Goal: Communication & Community: Answer question/provide support

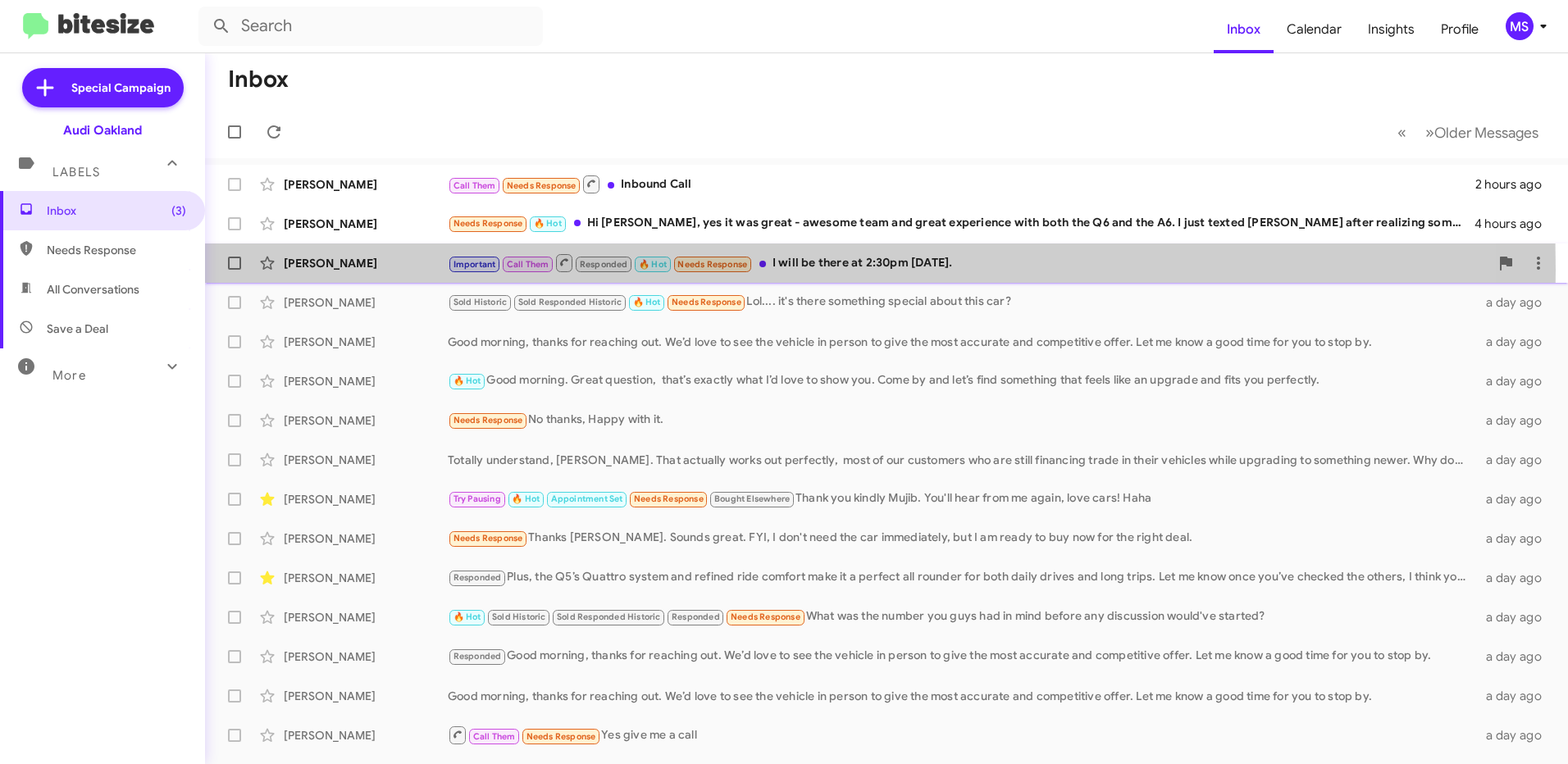
click at [380, 270] on div "[PERSON_NAME]" at bounding box center [366, 263] width 164 height 17
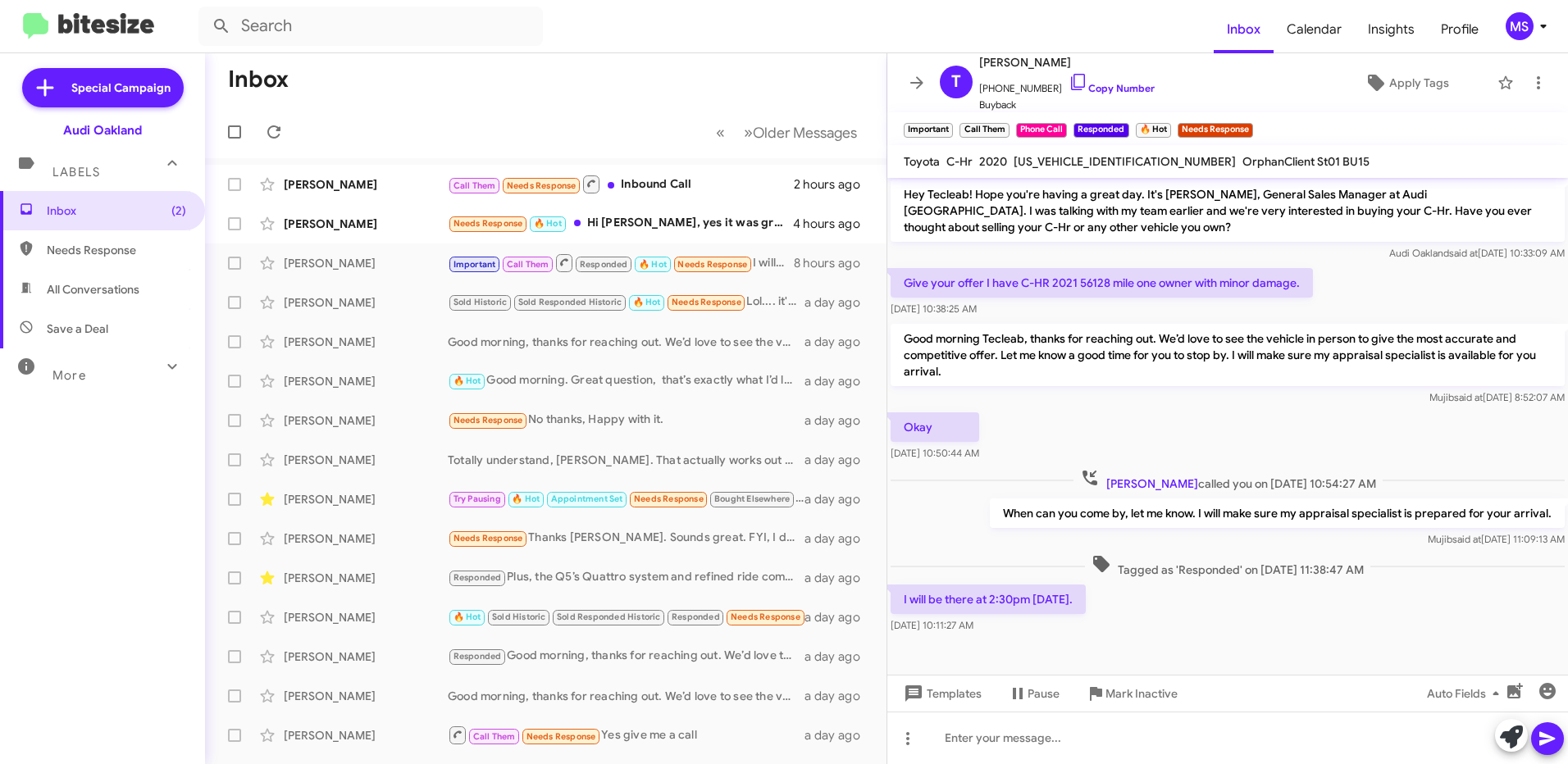
scroll to position [335, 0]
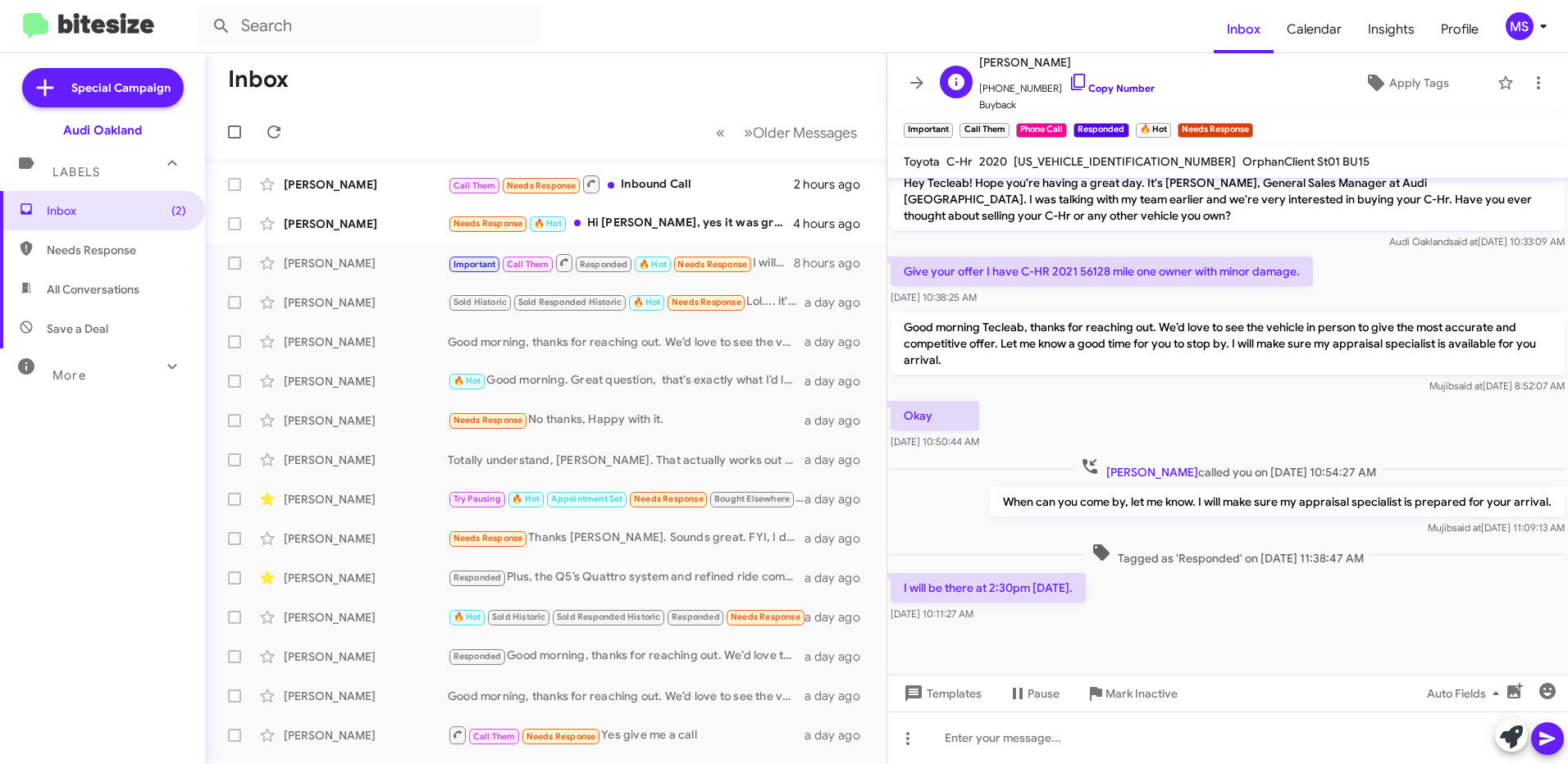
click at [1122, 84] on link "Copy Number" at bounding box center [1112, 88] width 86 height 13
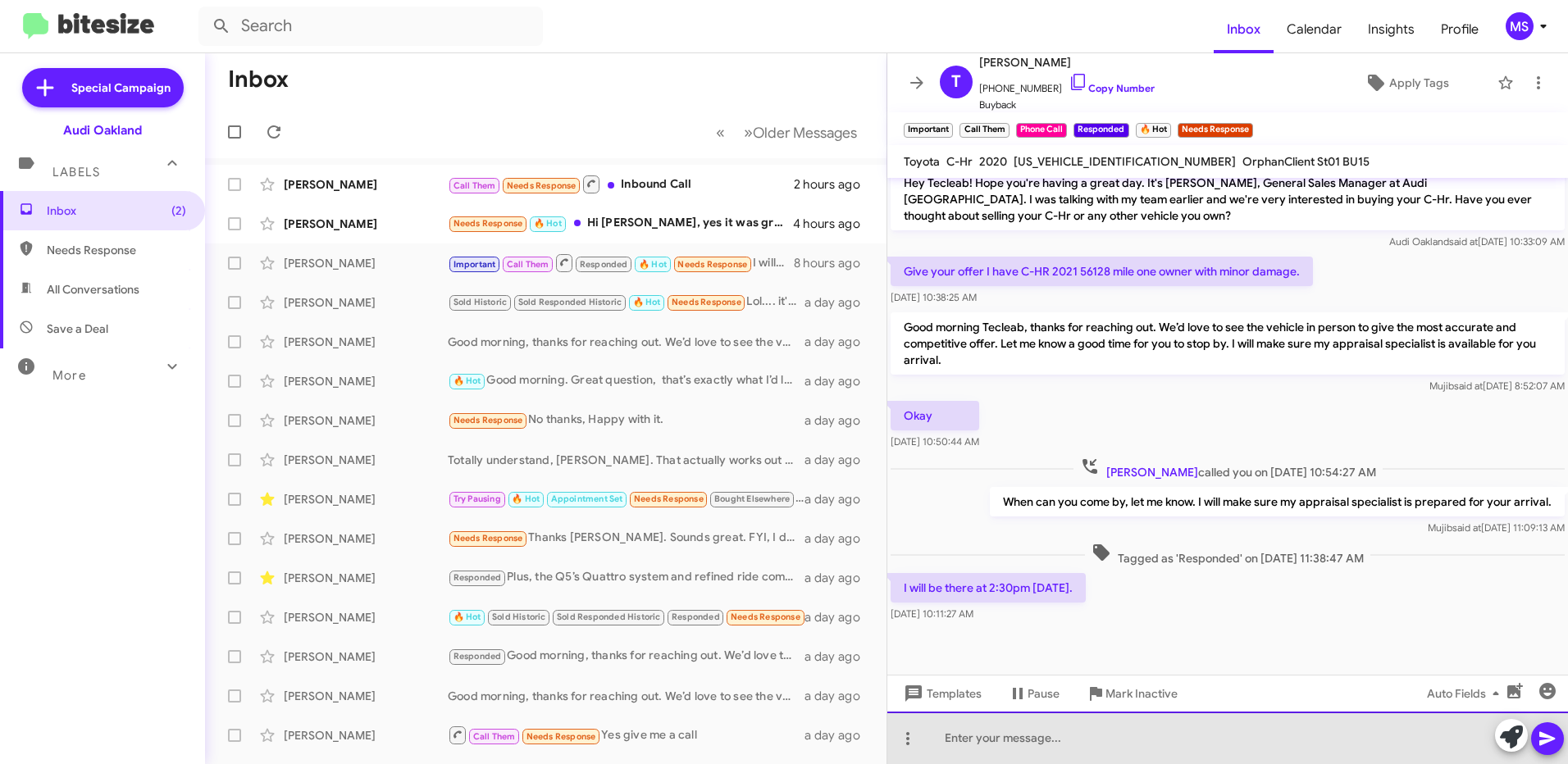
click at [1211, 744] on div at bounding box center [1226, 738] width 680 height 53
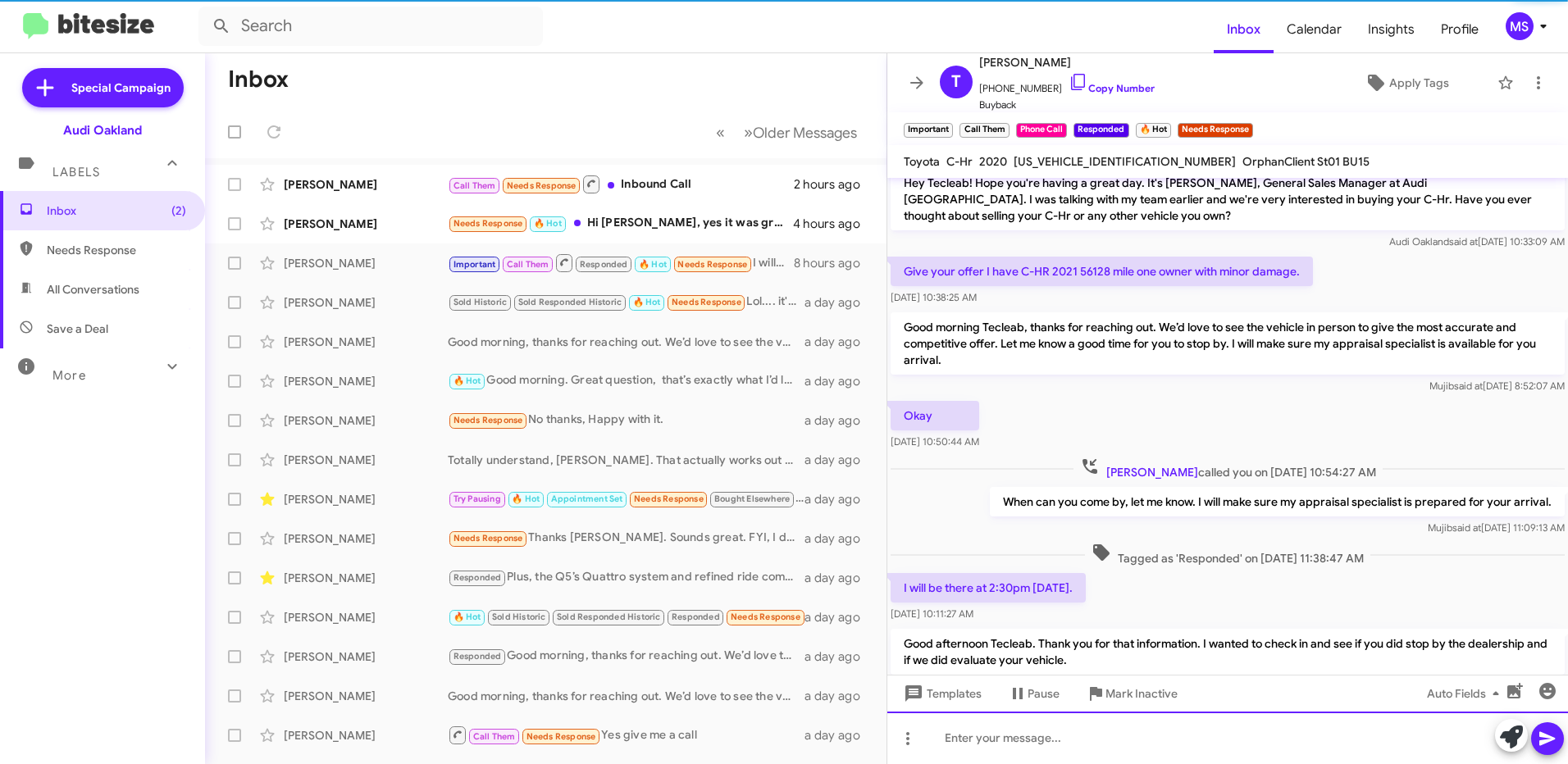
scroll to position [0, 0]
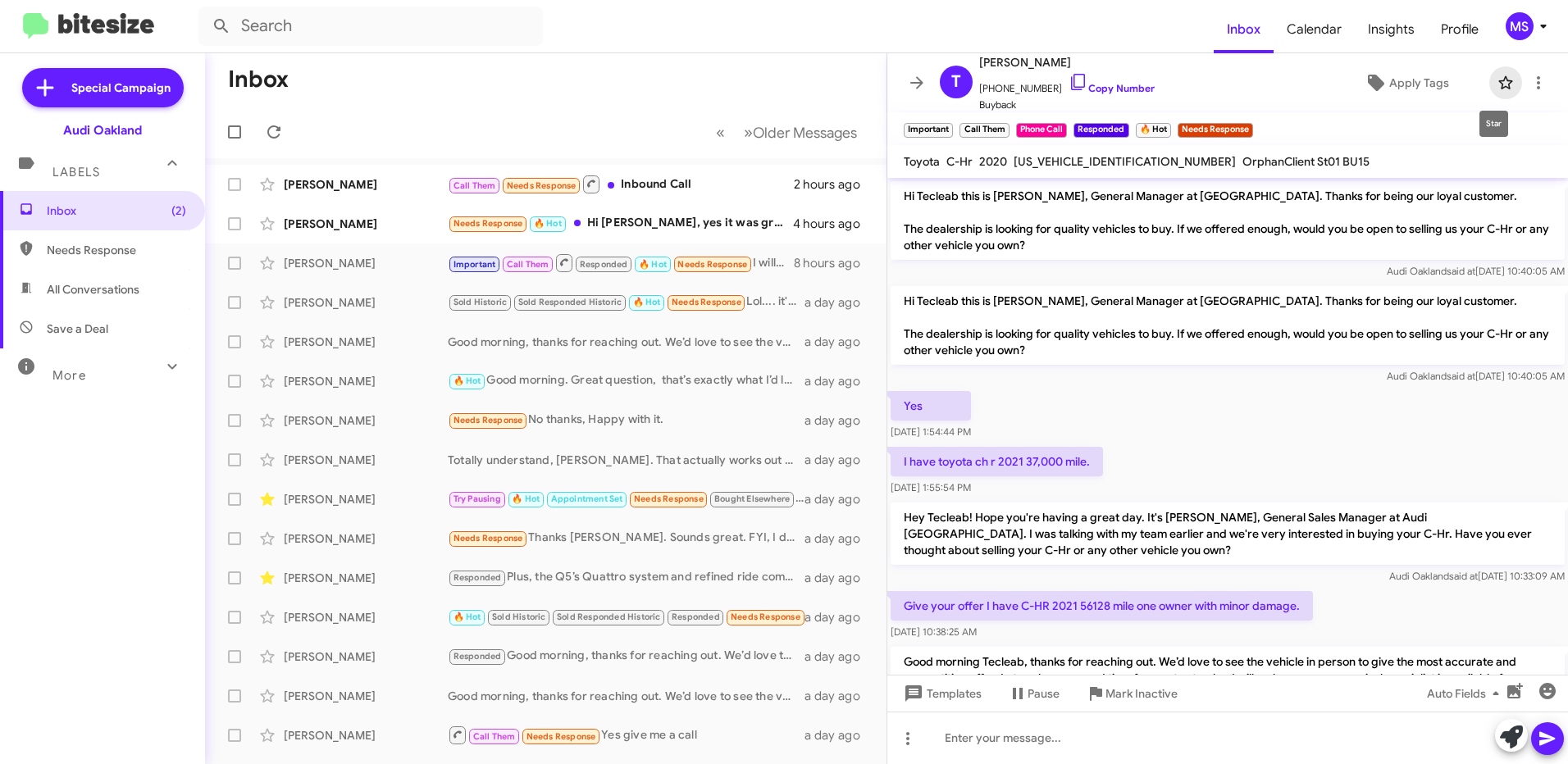
click at [1496, 76] on icon at bounding box center [1505, 83] width 20 height 20
click at [1397, 89] on span "Apply Tags" at bounding box center [1418, 83] width 60 height 29
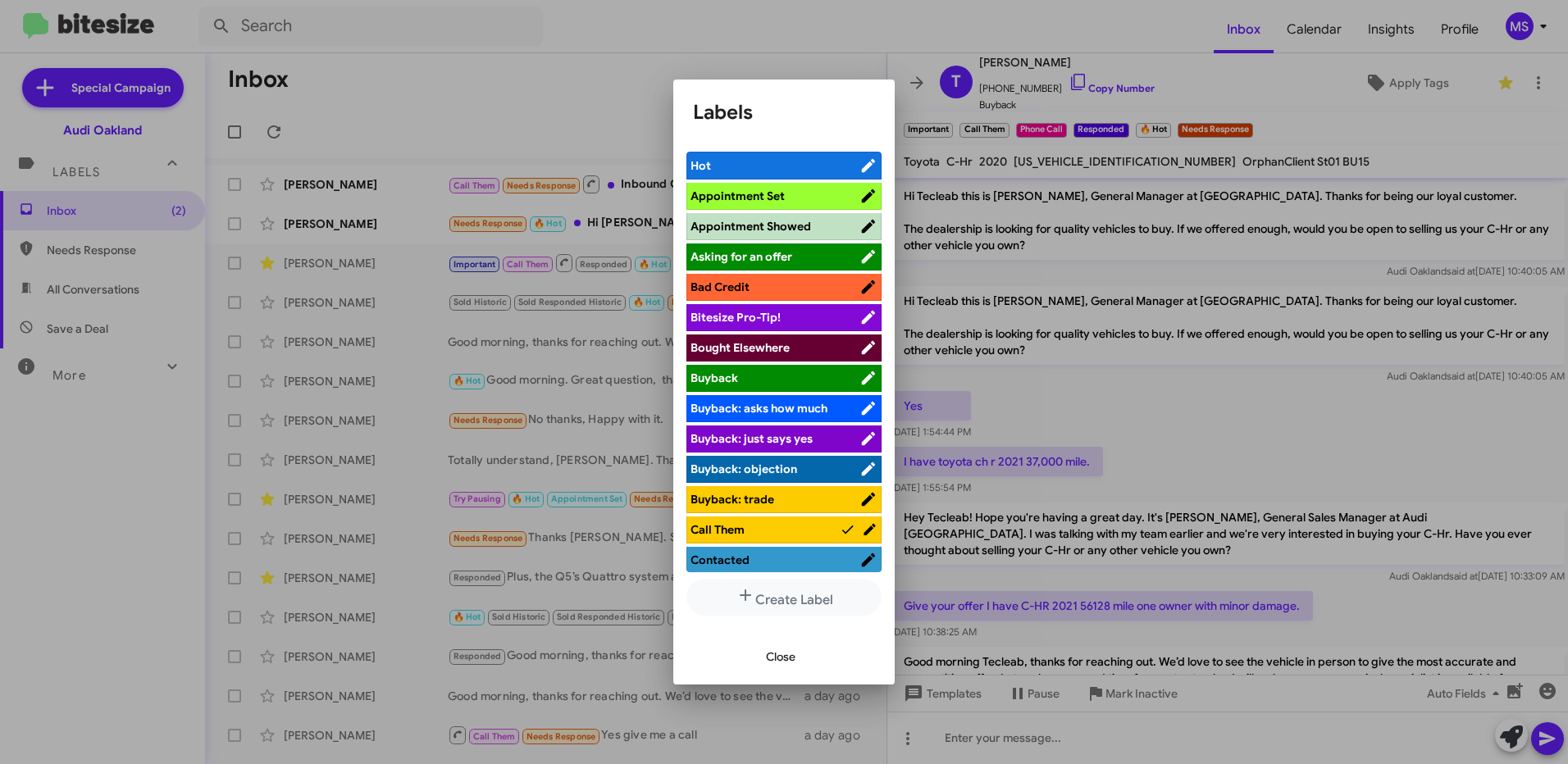
click at [818, 185] on li "Appointment Set" at bounding box center [783, 197] width 195 height 27
click at [791, 200] on span "Appointment Set" at bounding box center [774, 196] width 169 height 17
click at [776, 659] on span "Close" at bounding box center [780, 656] width 29 height 29
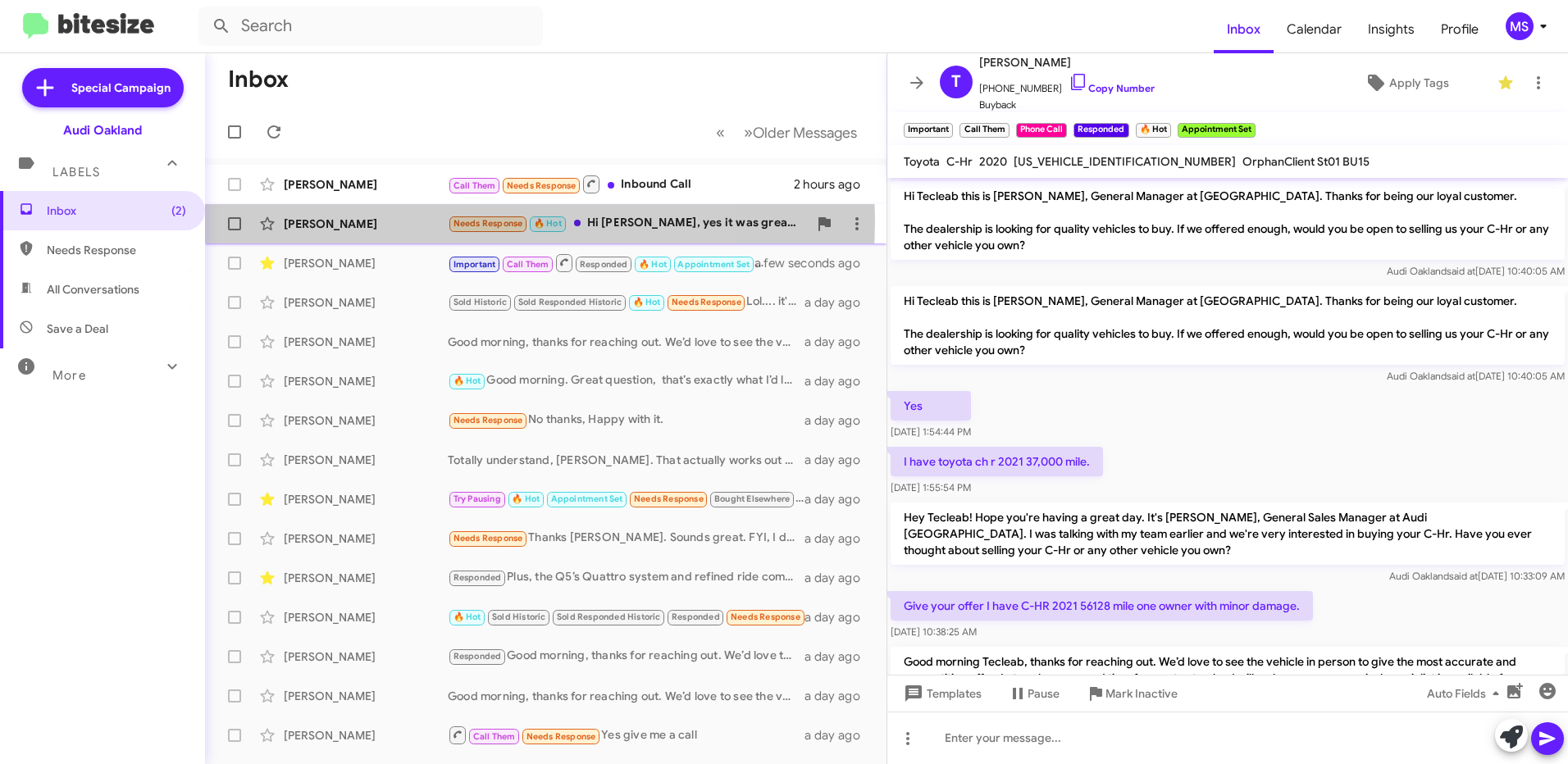
click at [389, 221] on div "[PERSON_NAME]" at bounding box center [366, 223] width 164 height 17
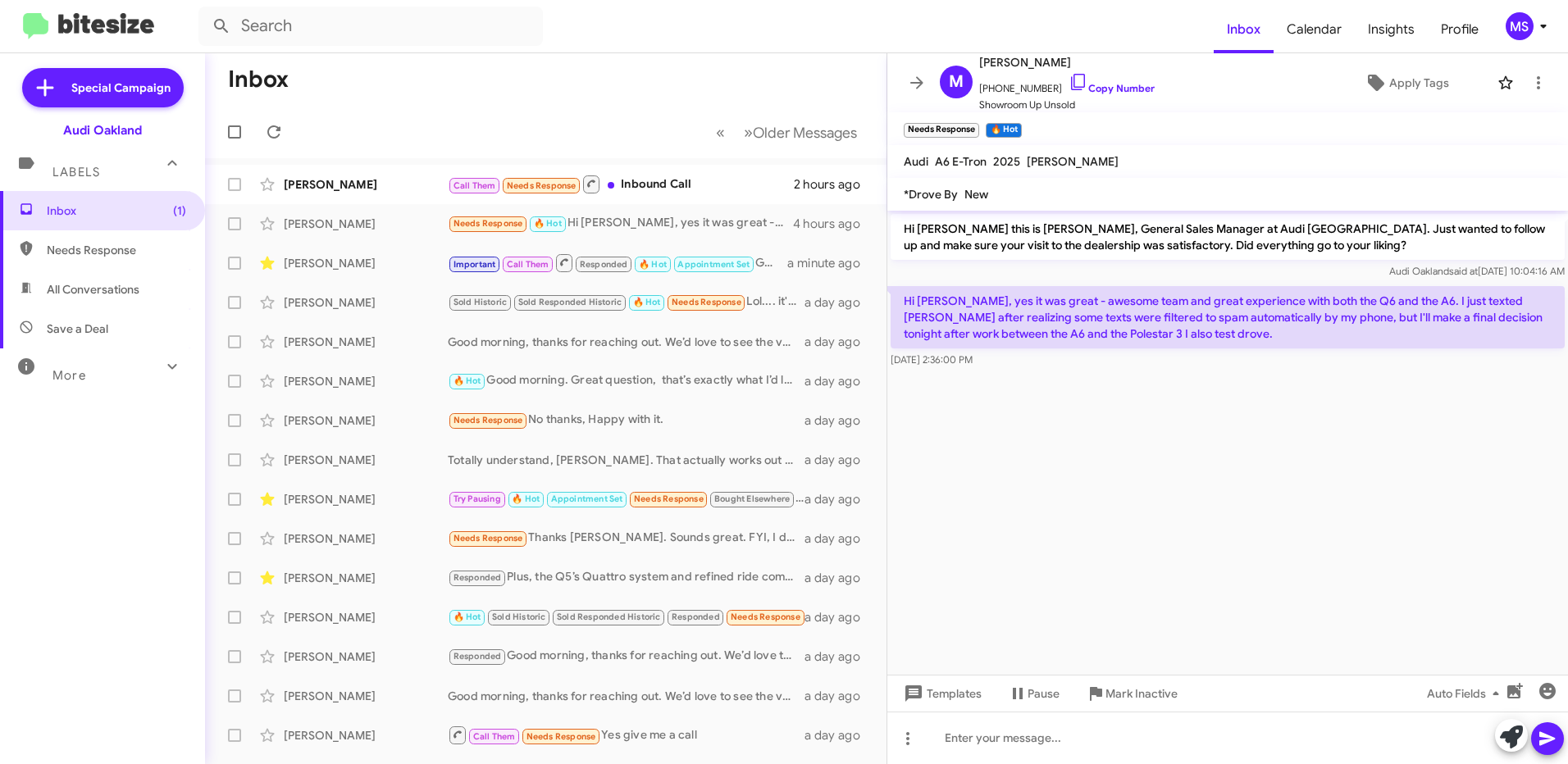
drag, startPoint x: 1266, startPoint y: 247, endPoint x: 896, endPoint y: 232, distance: 370.3
click at [896, 232] on p "Hi [PERSON_NAME] this is [PERSON_NAME], General Sales Manager at Audi [GEOGRAPH…" at bounding box center [1227, 237] width 674 height 46
copy p "Hi [PERSON_NAME] this is [PERSON_NAME], General Sales Manager at Audi [GEOGRAPH…"
drag, startPoint x: 1176, startPoint y: 331, endPoint x: 897, endPoint y: 308, distance: 279.9
click at [897, 308] on p "Hi [PERSON_NAME], yes it was great - awesome team and great experience with bot…" at bounding box center [1227, 317] width 674 height 63
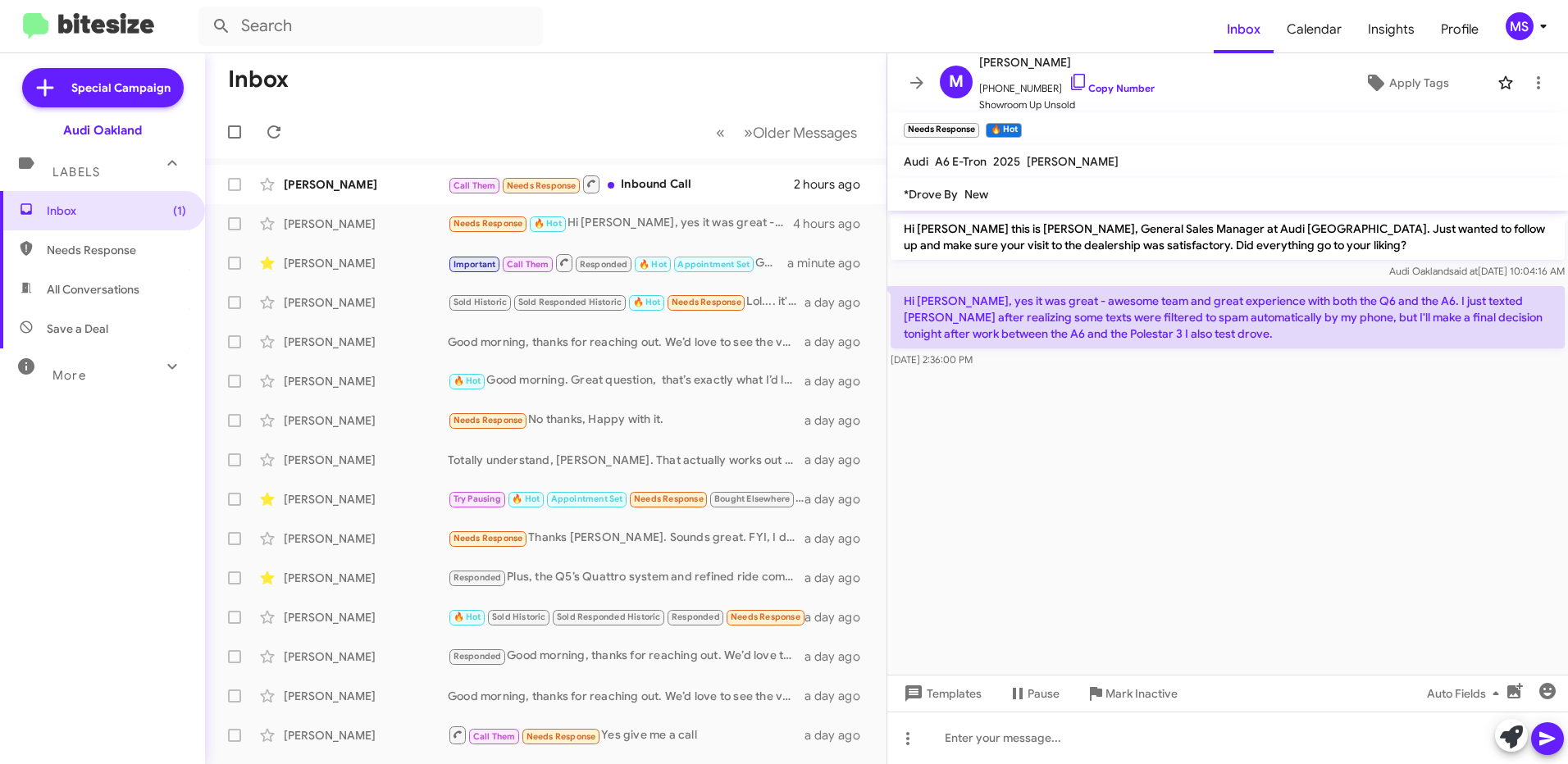
copy p "Hi [PERSON_NAME], yes it was great - awesome team and great experience with bot…"
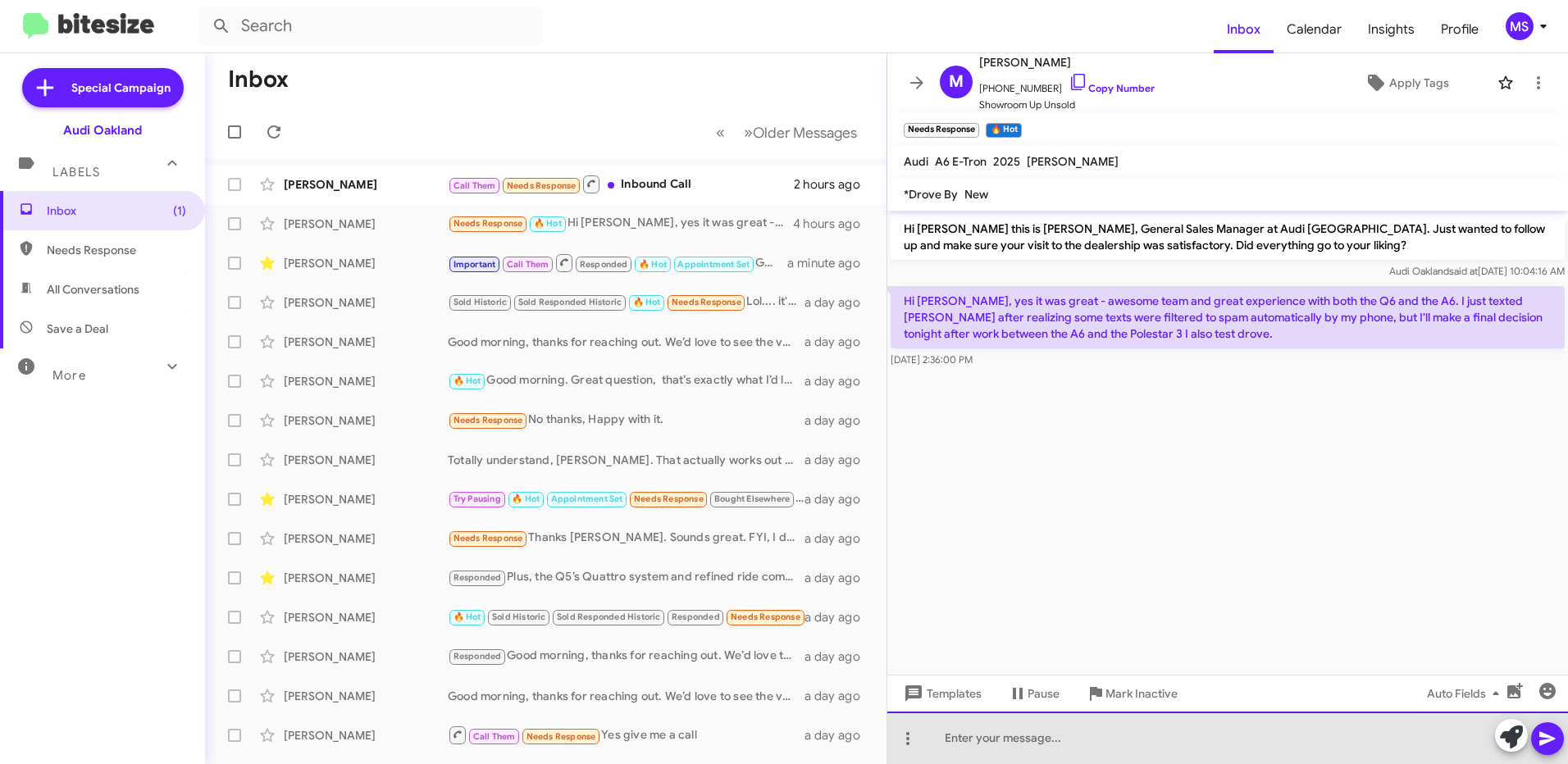
click at [1077, 741] on div at bounding box center [1226, 738] width 680 height 53
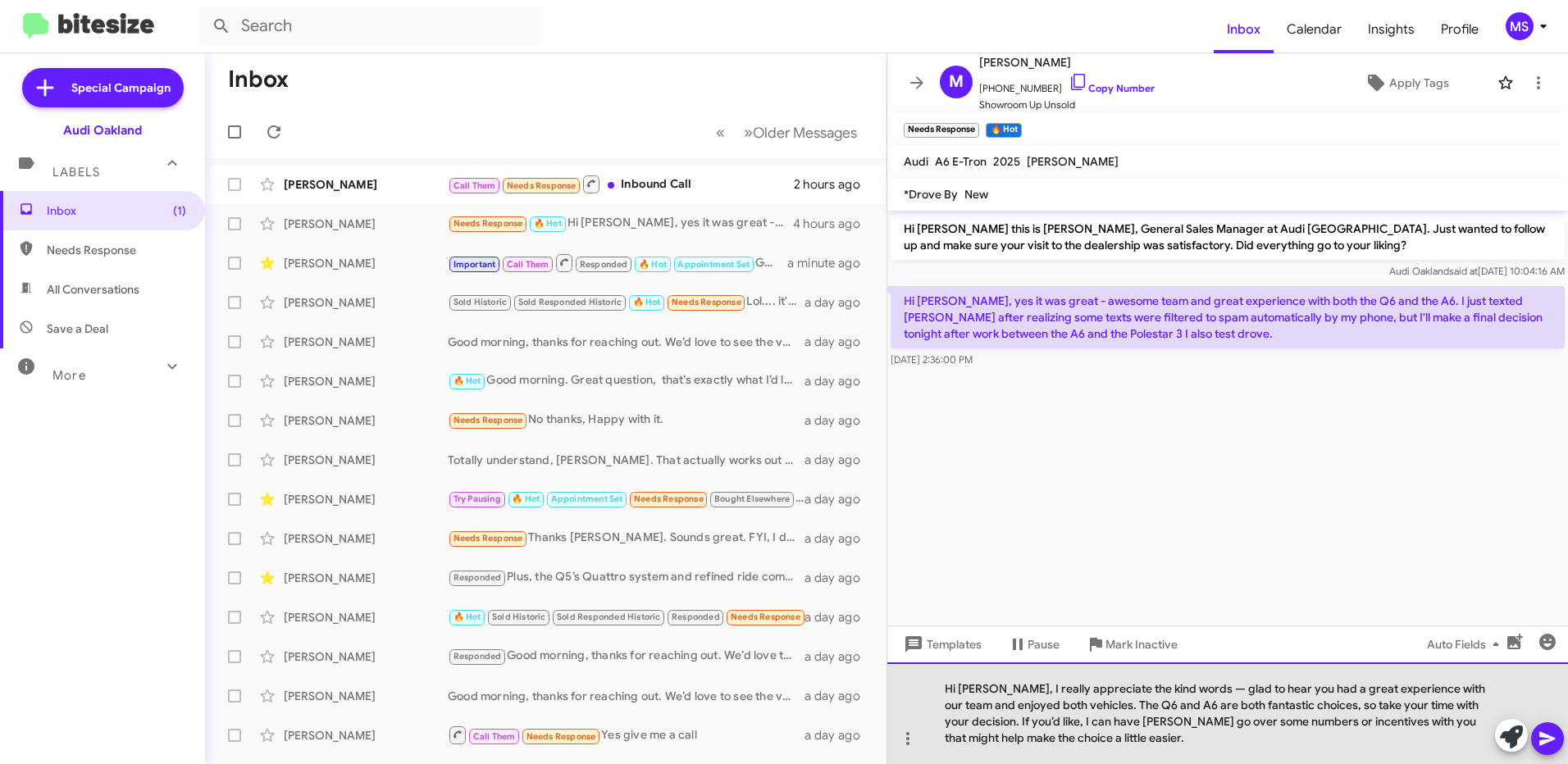
click at [1180, 686] on div "Hi [PERSON_NAME], I really appreciate the kind words — glad to hear you had a g…" at bounding box center [1226, 713] width 680 height 102
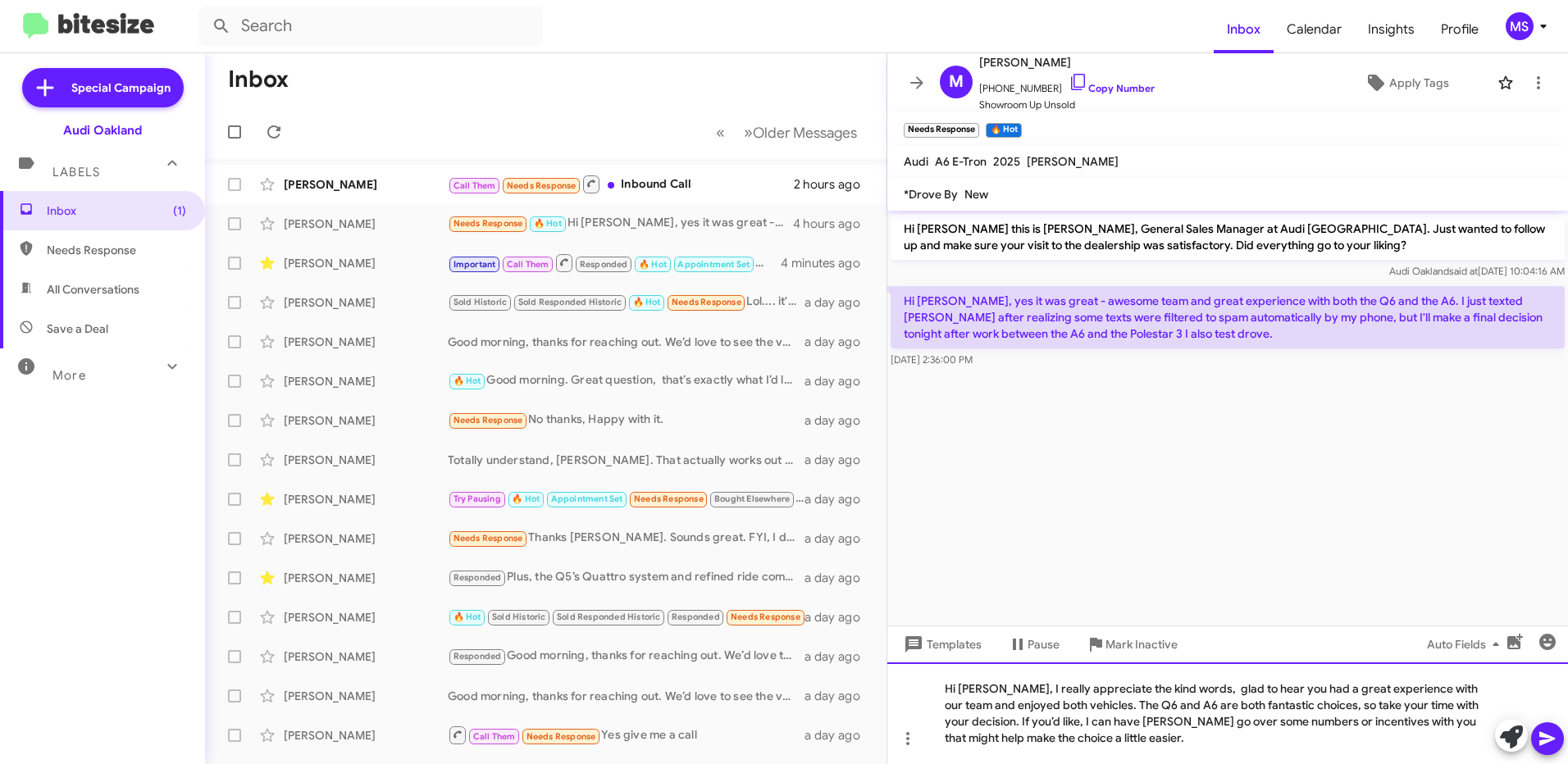
drag, startPoint x: 1061, startPoint y: 740, endPoint x: 905, endPoint y: 659, distance: 175.8
click at [905, 659] on div "Hi [PERSON_NAME] this is [PERSON_NAME], General Sales Manager at Audi [GEOGRAPH…" at bounding box center [1226, 486] width 680 height 553
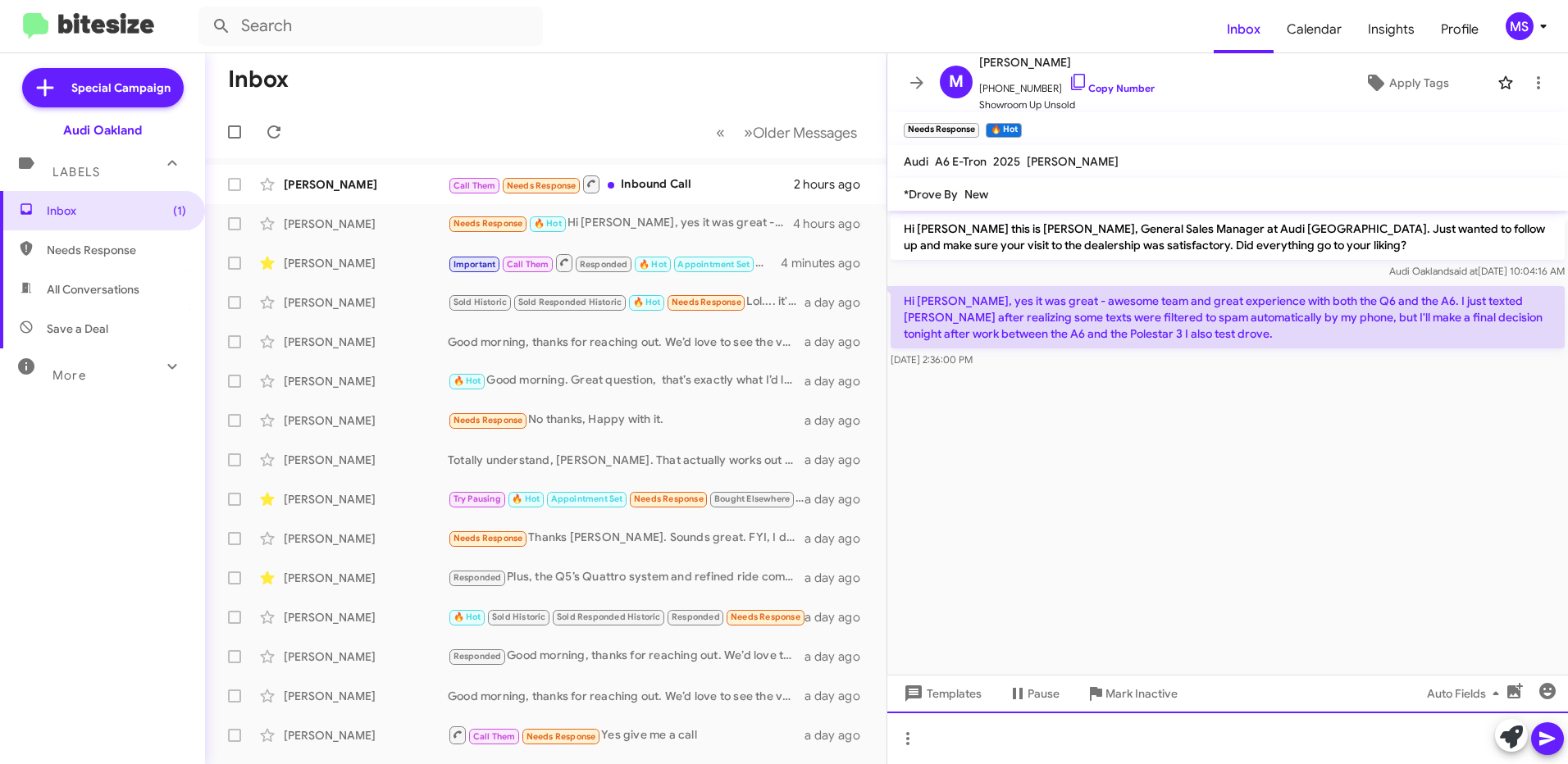
click at [1014, 731] on div at bounding box center [1226, 738] width 680 height 53
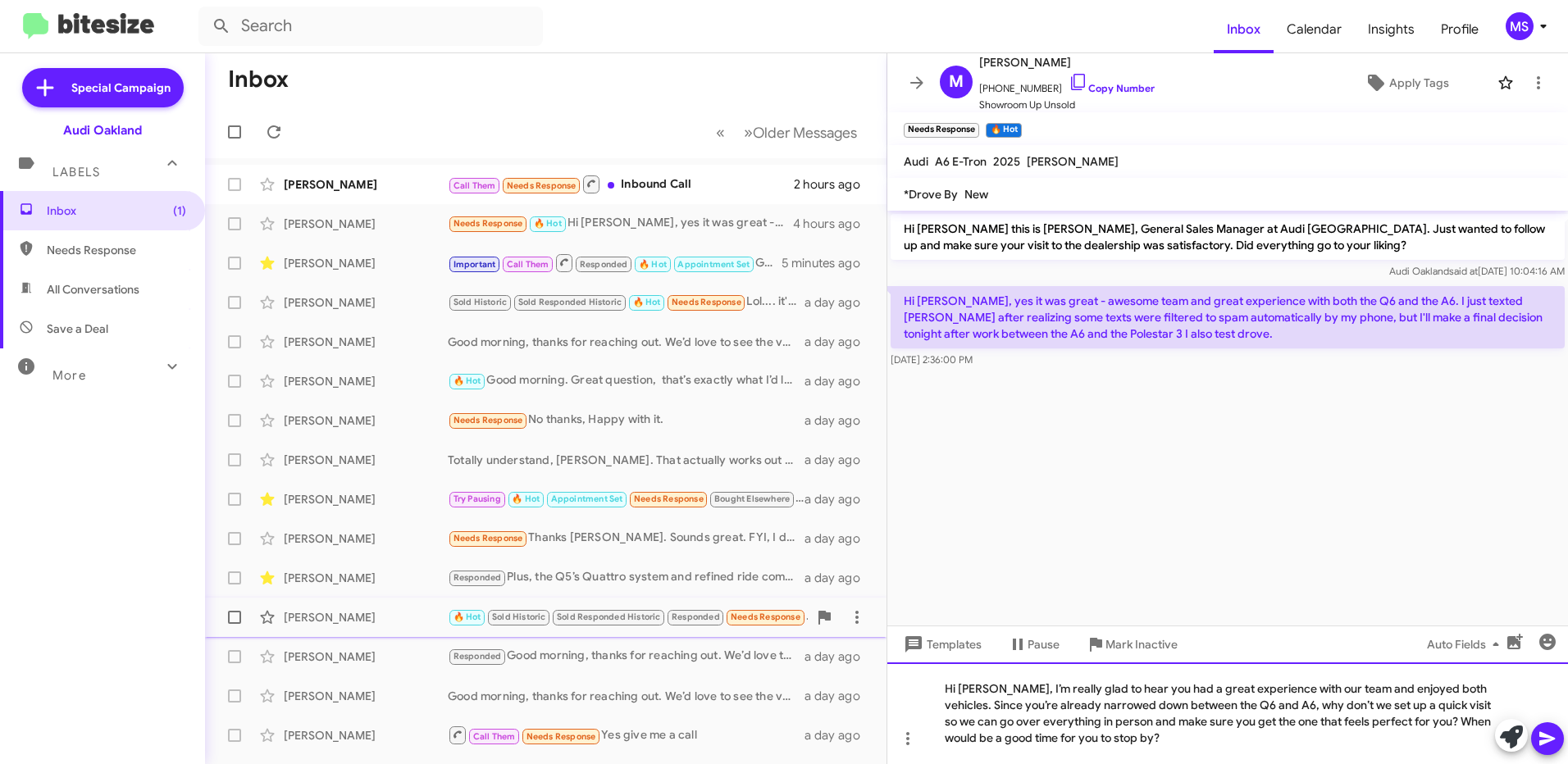
drag, startPoint x: 1173, startPoint y: 740, endPoint x: 856, endPoint y: 634, distance: 334.3
click at [856, 634] on div "Inbox « Previous » Next Older Messages [PERSON_NAME] Call Them Needs Response I…" at bounding box center [886, 408] width 1362 height 710
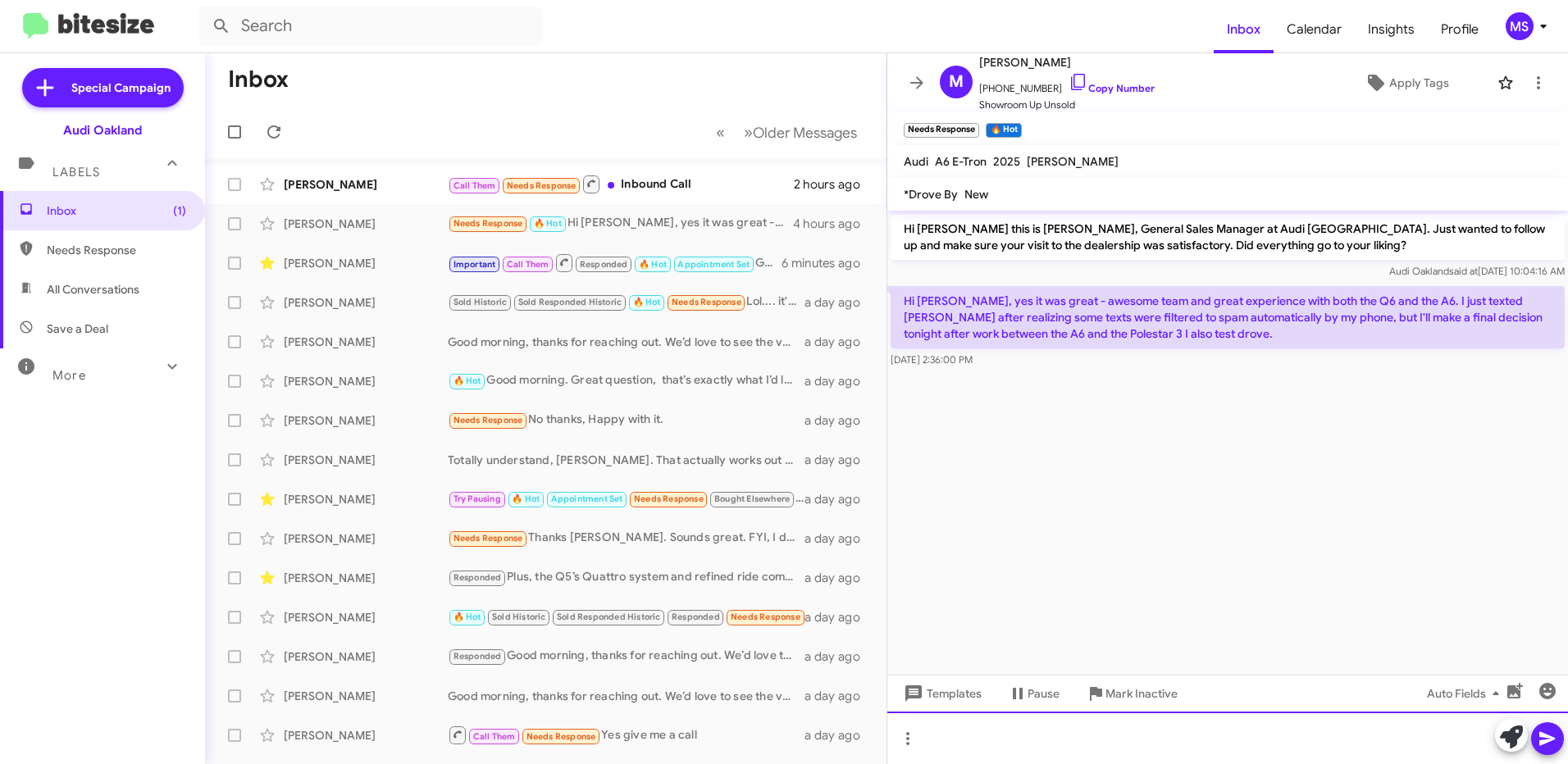
click at [1241, 734] on div at bounding box center [1226, 738] width 680 height 53
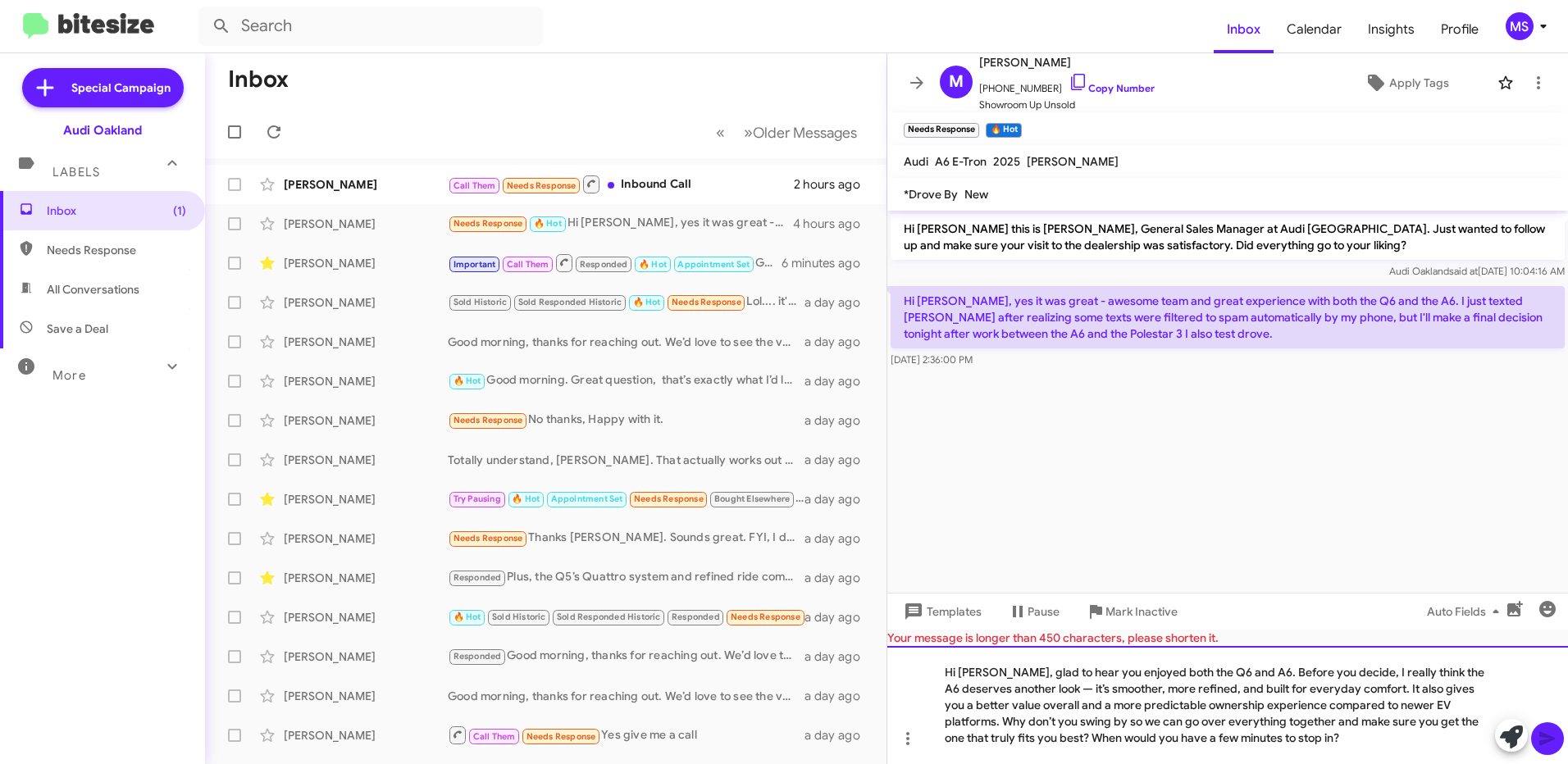
click at [1026, 690] on div "Hi [PERSON_NAME], glad to hear you enjoyed both the Q6 and A6. Before you decid…" at bounding box center [1226, 704] width 680 height 118
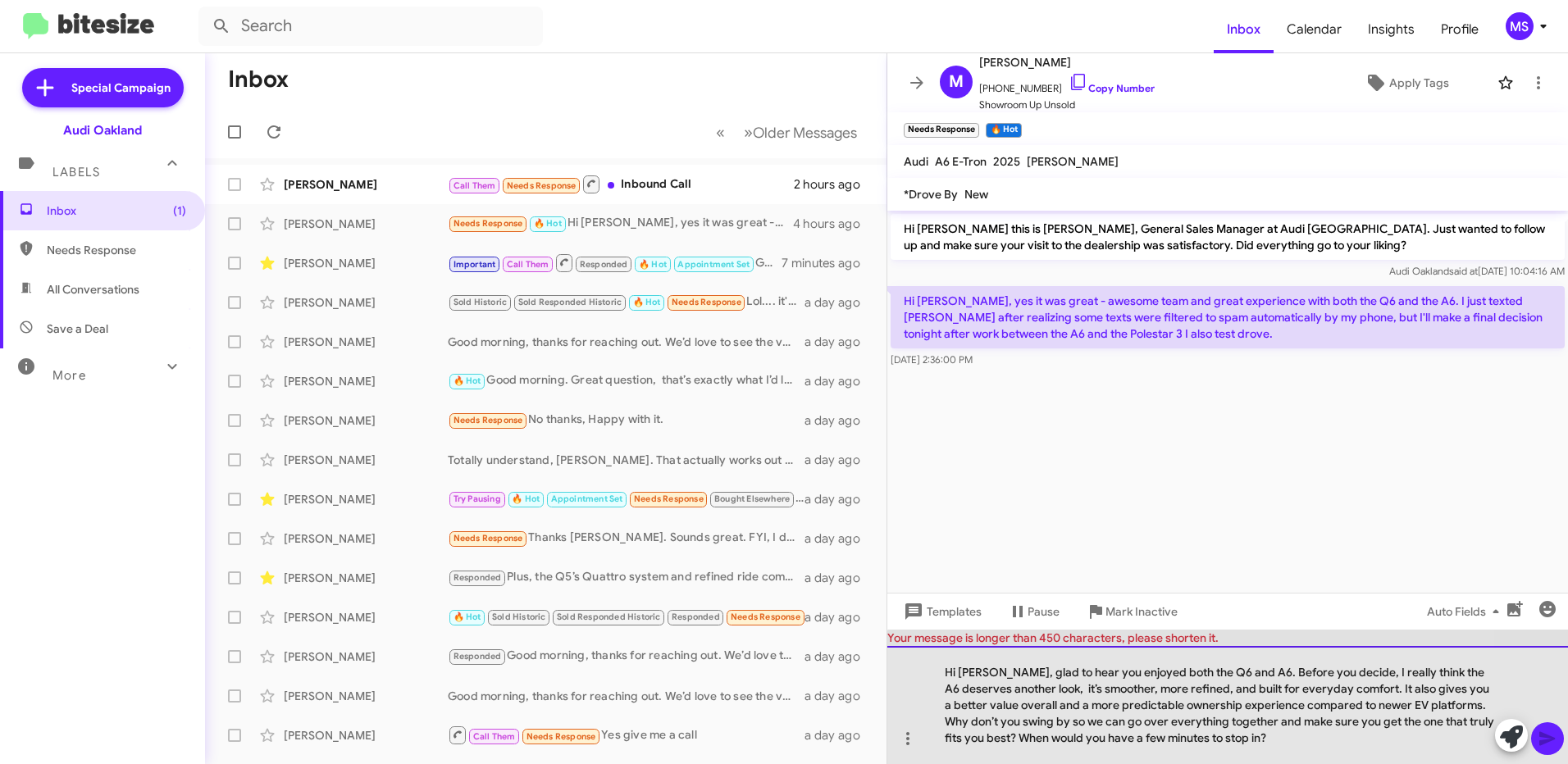
drag, startPoint x: 1235, startPoint y: 746, endPoint x: 921, endPoint y: 647, distance: 329.2
click at [921, 647] on div "Hi [PERSON_NAME], glad to hear you enjoyed both the Q6 and A6. Before you decid…" at bounding box center [1226, 704] width 680 height 118
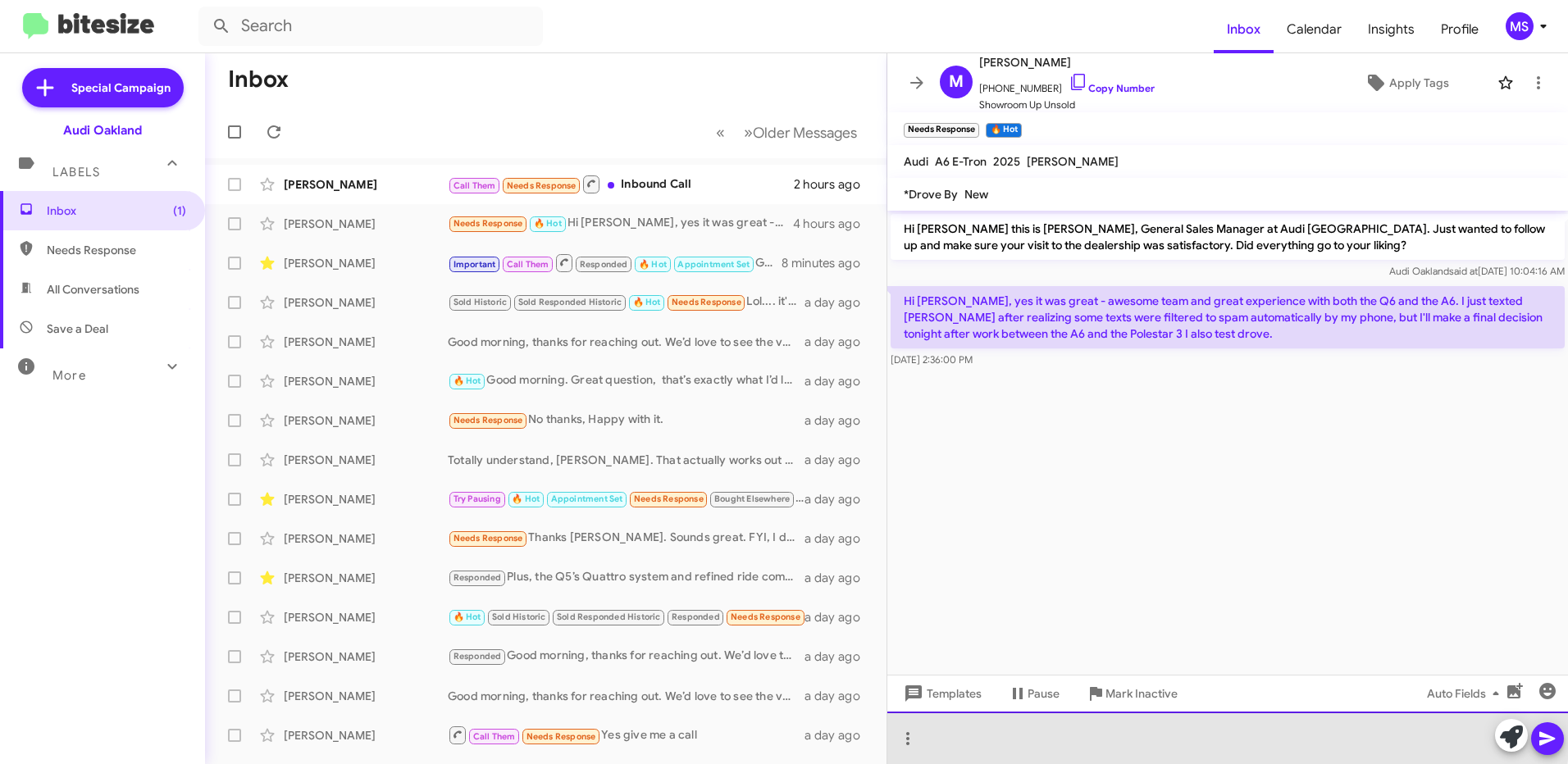
click at [1096, 732] on div at bounding box center [1226, 738] width 680 height 53
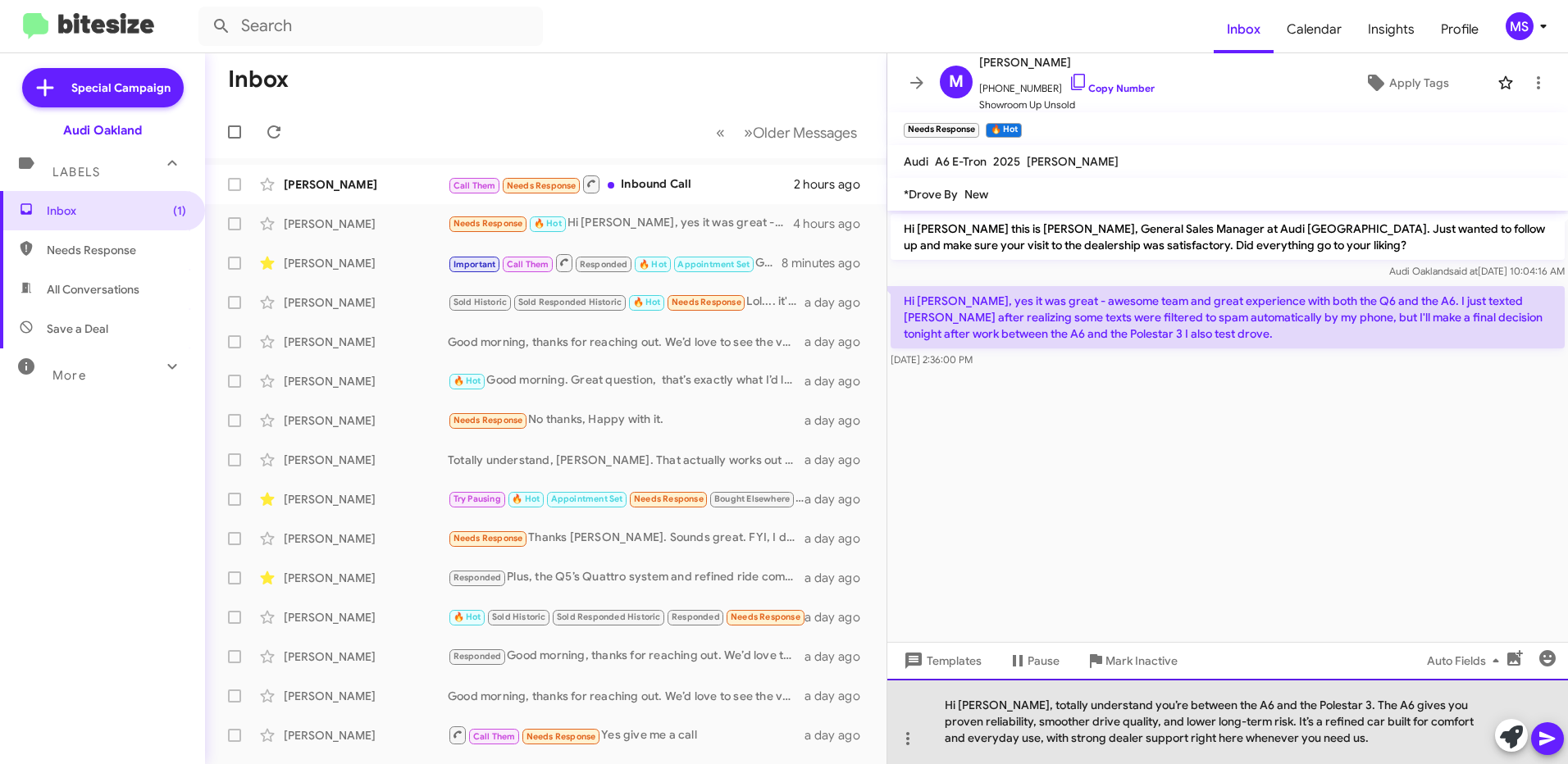
click at [944, 701] on div "Hi [PERSON_NAME], totally understand you’re between the A6 and the Polestar 3. …" at bounding box center [1226, 721] width 680 height 85
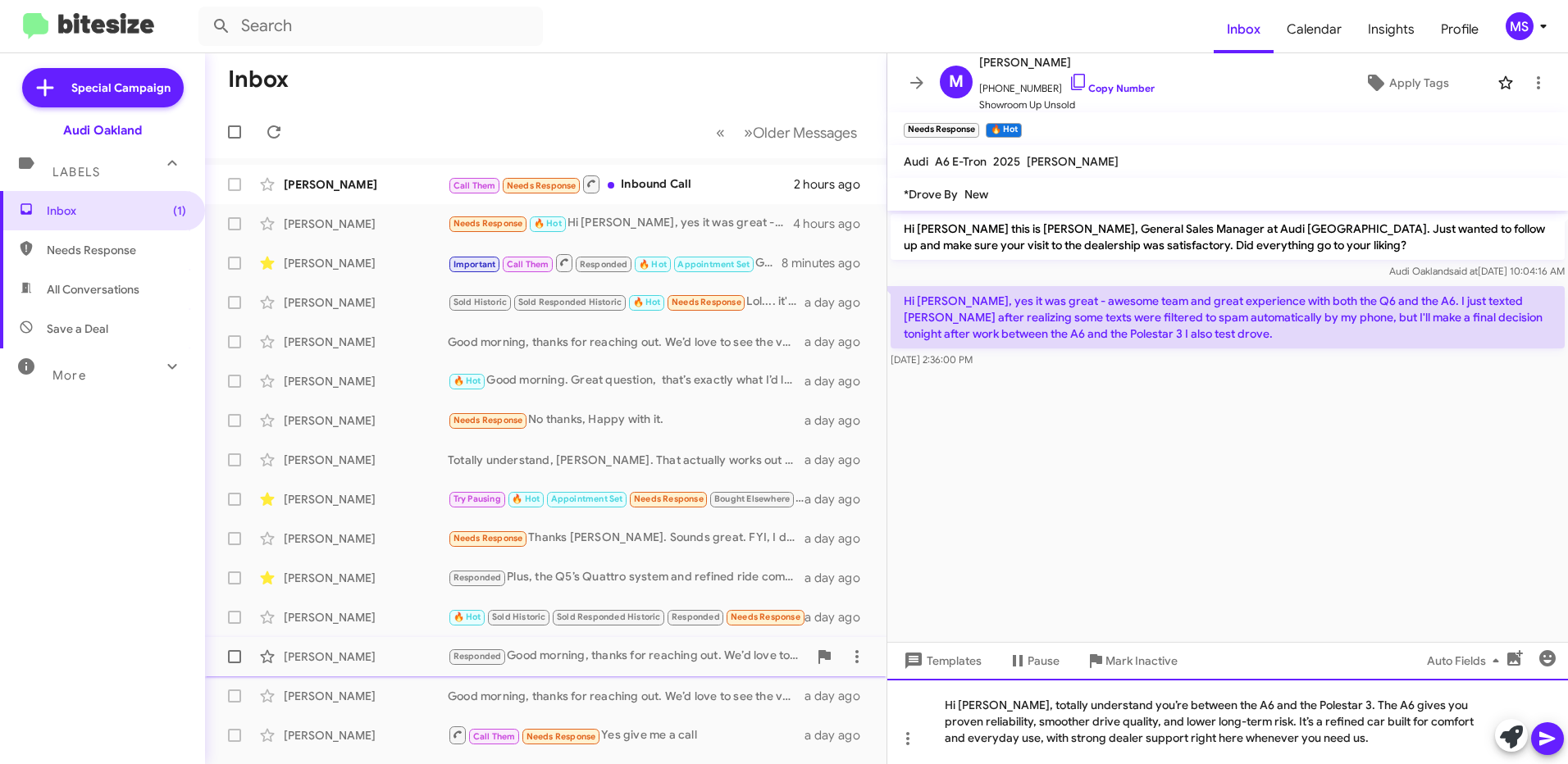
drag, startPoint x: 1367, startPoint y: 738, endPoint x: 744, endPoint y: 652, distance: 628.9
click at [744, 652] on div "Inbox « Previous » Next Older Messages [PERSON_NAME] Call Them Needs Response I…" at bounding box center [886, 408] width 1362 height 710
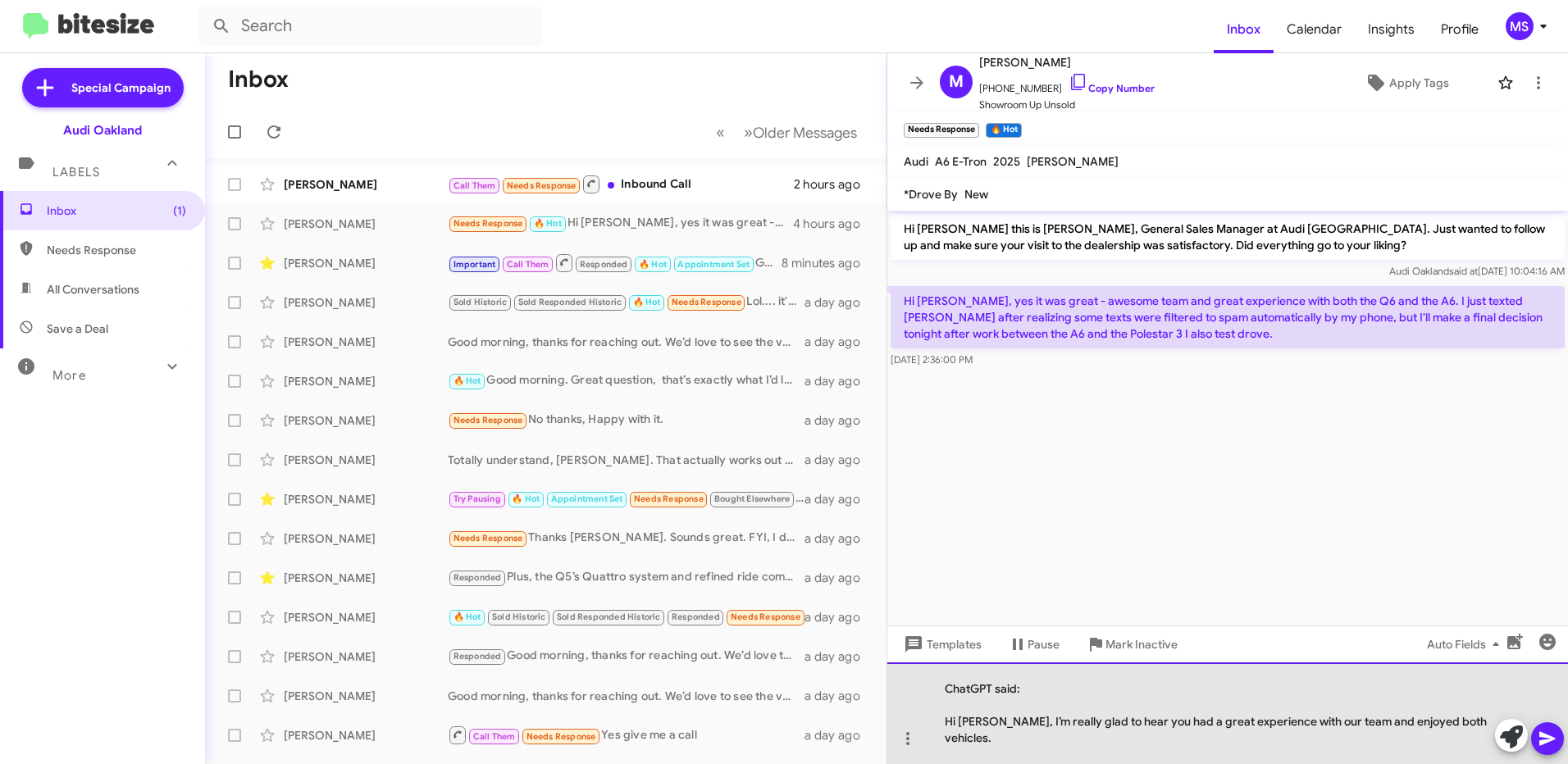
click at [943, 748] on div "ChatGPT said: Hi [PERSON_NAME], I’m really glad to hear you had a great experie…" at bounding box center [1226, 713] width 680 height 102
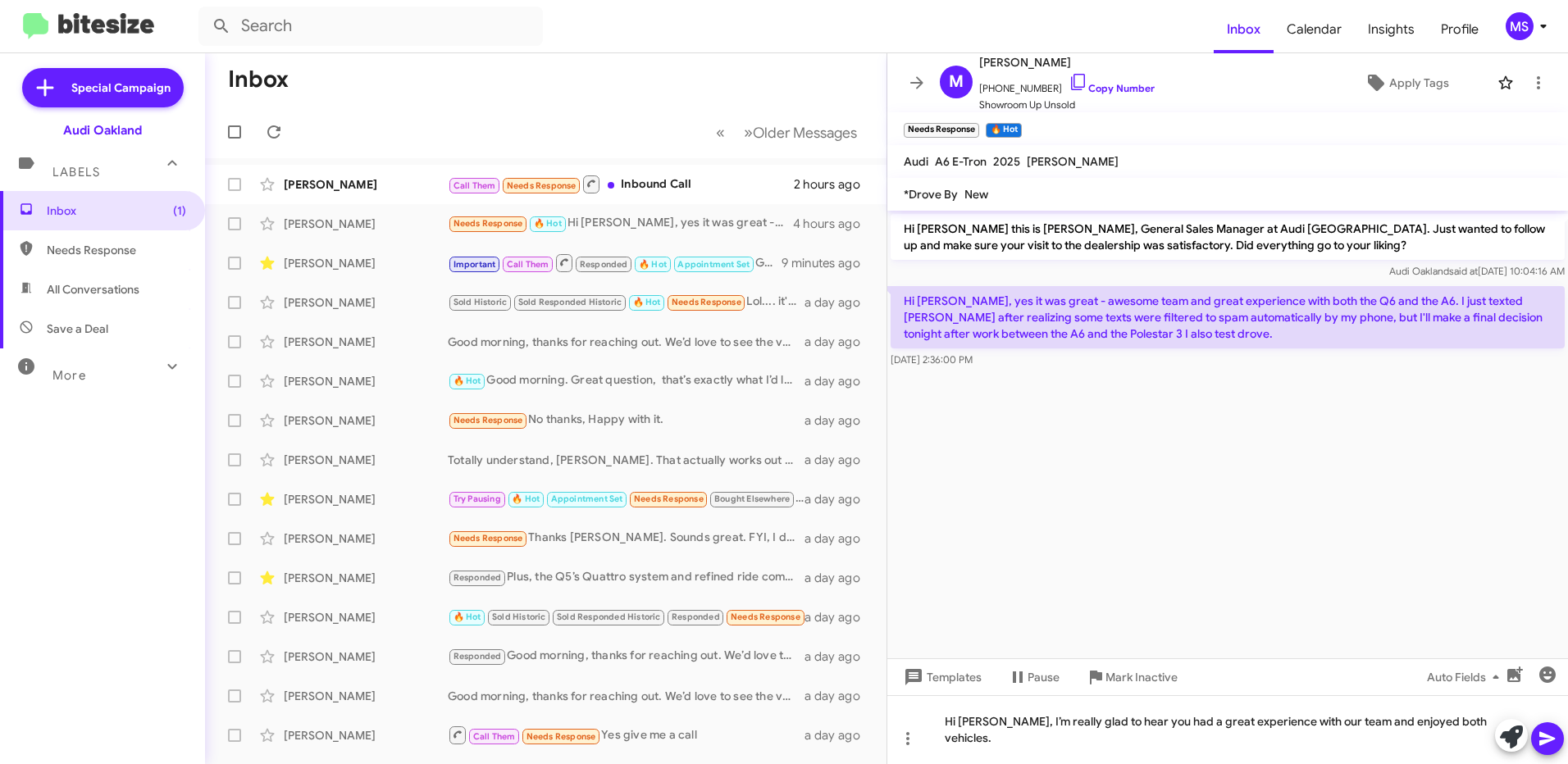
click at [1548, 733] on icon at bounding box center [1547, 739] width 20 height 20
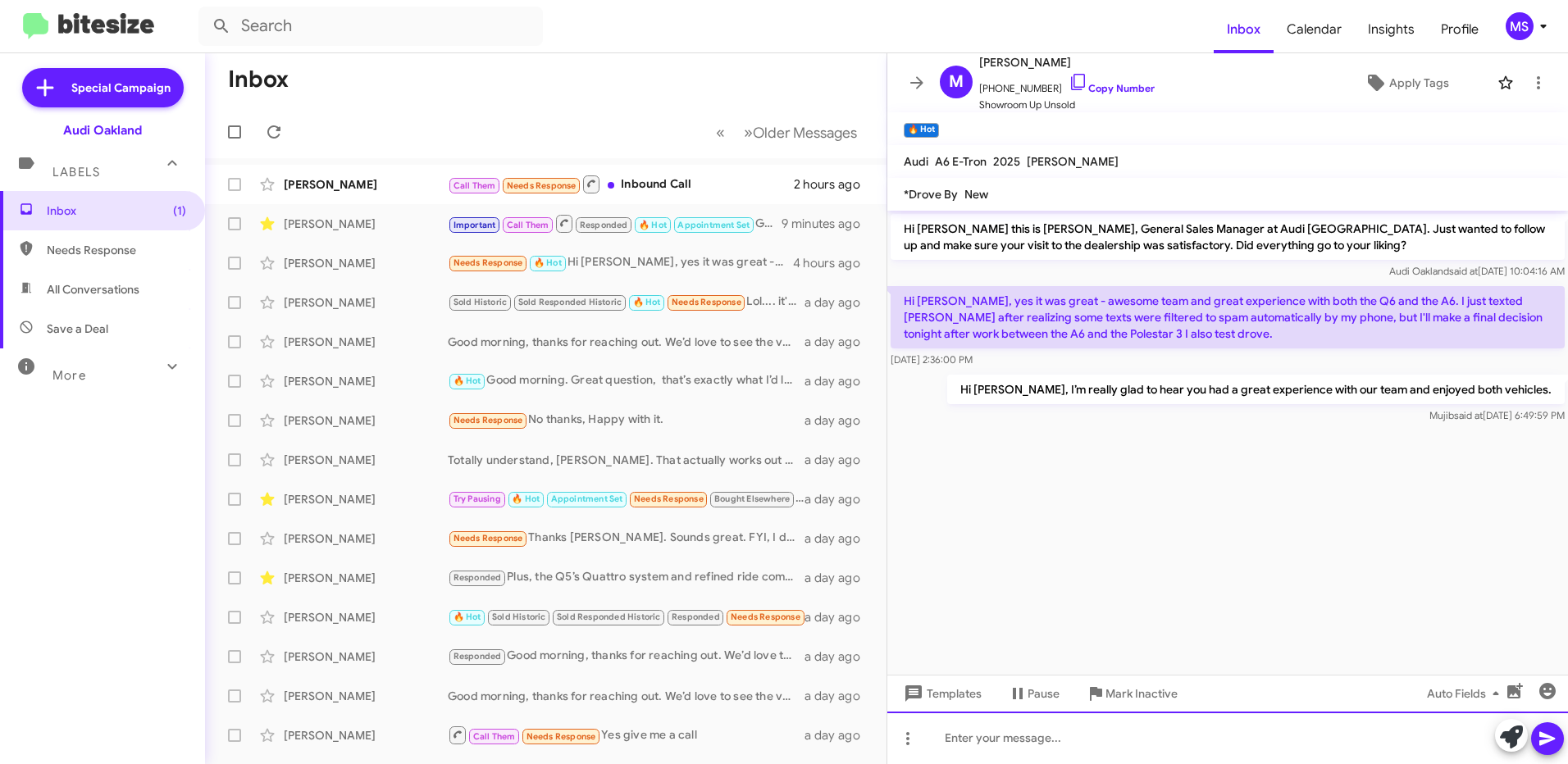
click at [1120, 735] on div at bounding box center [1226, 738] width 680 height 53
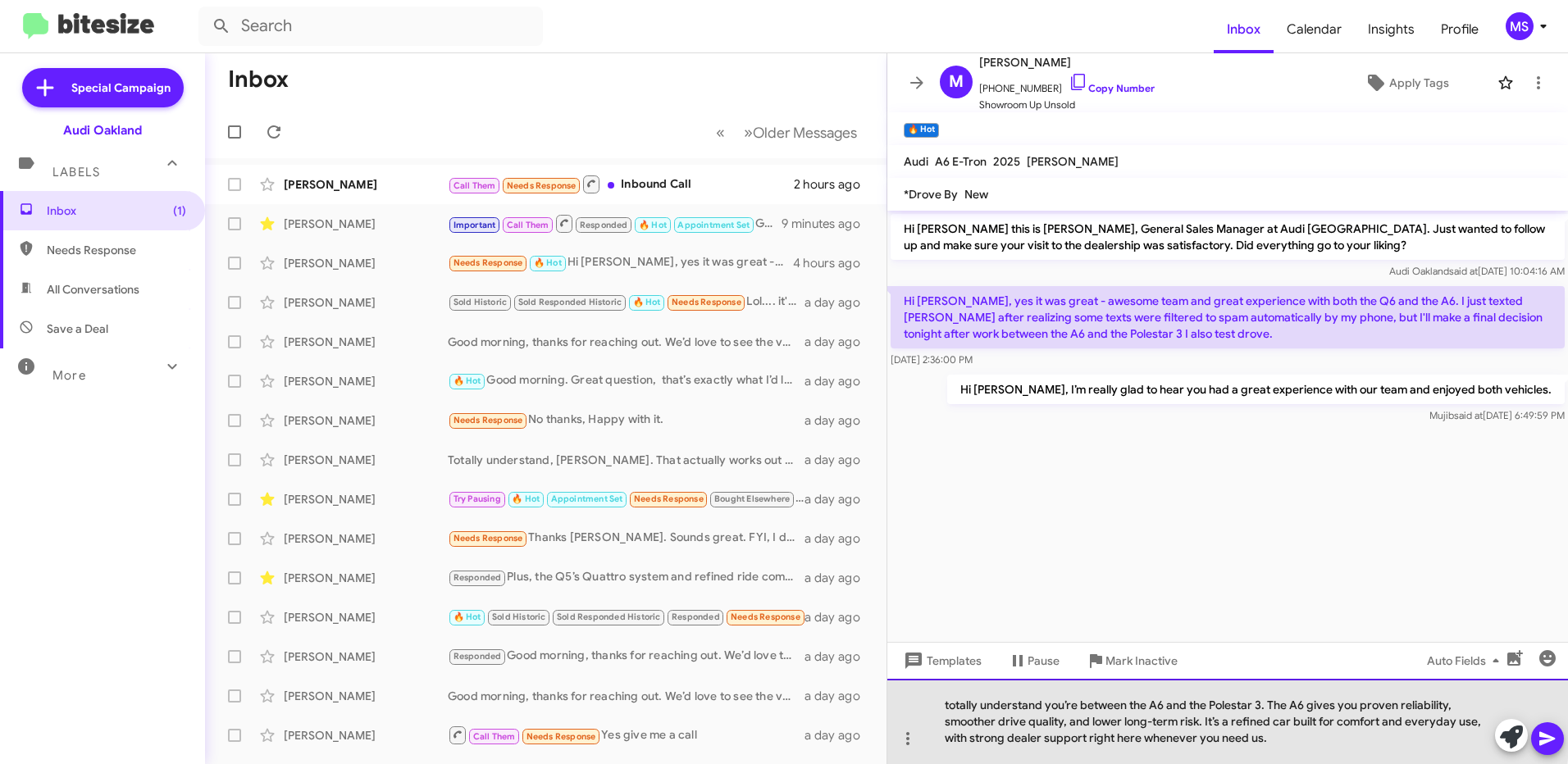
click at [947, 704] on div "totally understand you’re between the A6 and the Polestar 3. The A6 gives you p…" at bounding box center [1226, 721] width 680 height 85
click at [1152, 724] on div "Totally understand you’re between the A6 and the Polestar 3. The A6 gives you p…" at bounding box center [1226, 721] width 680 height 85
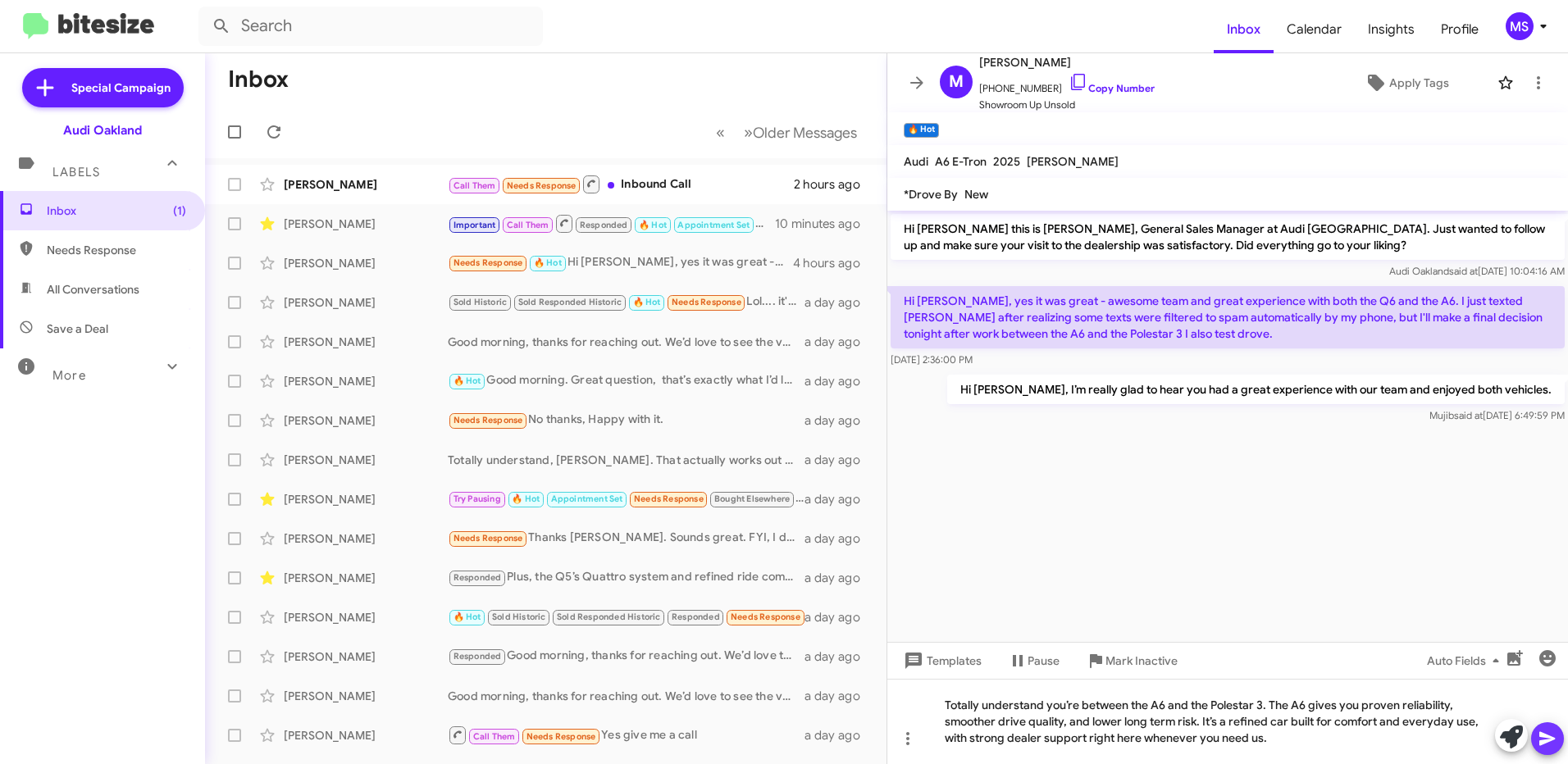
click at [1545, 730] on icon at bounding box center [1547, 739] width 20 height 20
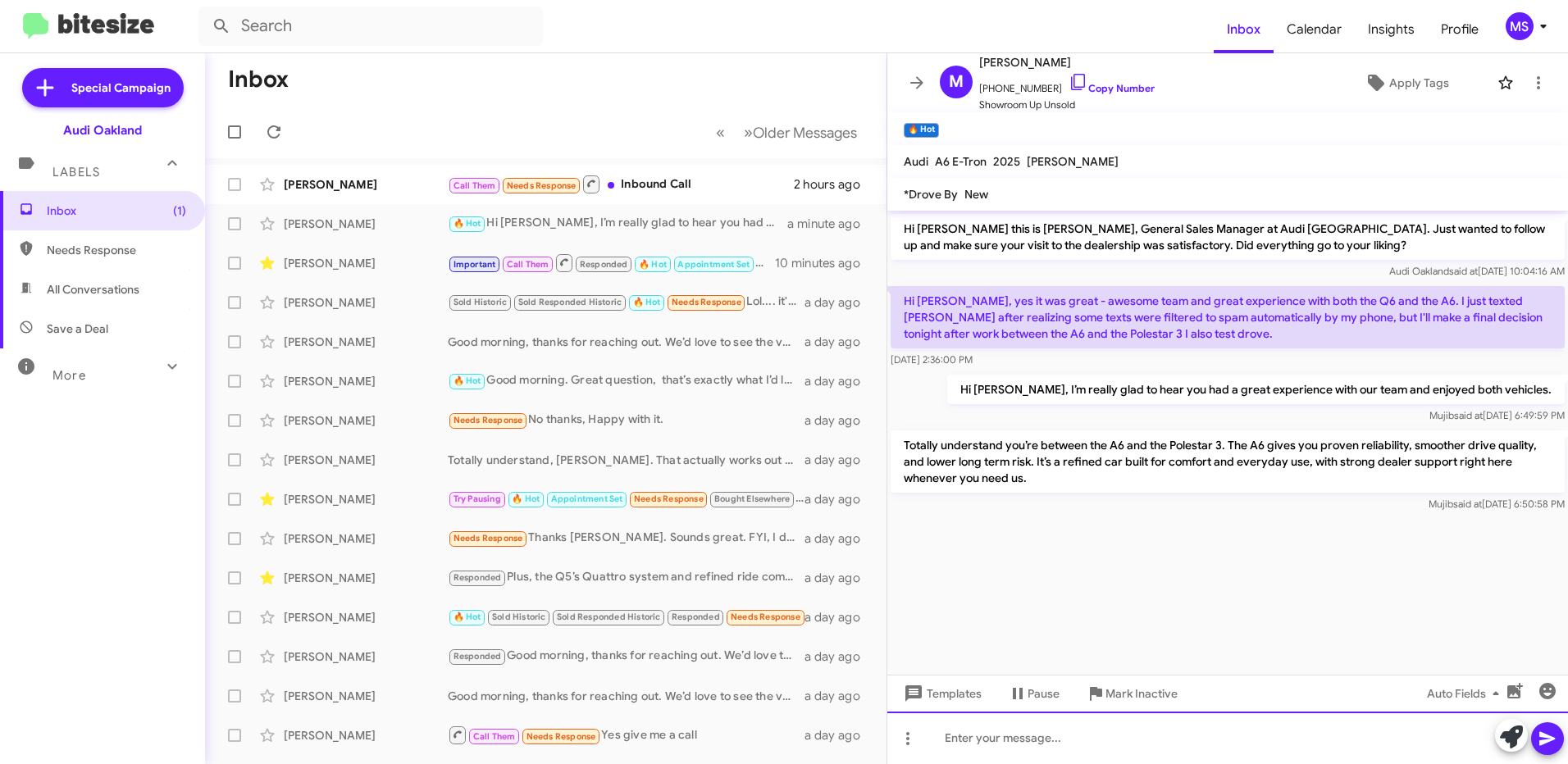
click at [1139, 734] on div at bounding box center [1226, 738] width 680 height 53
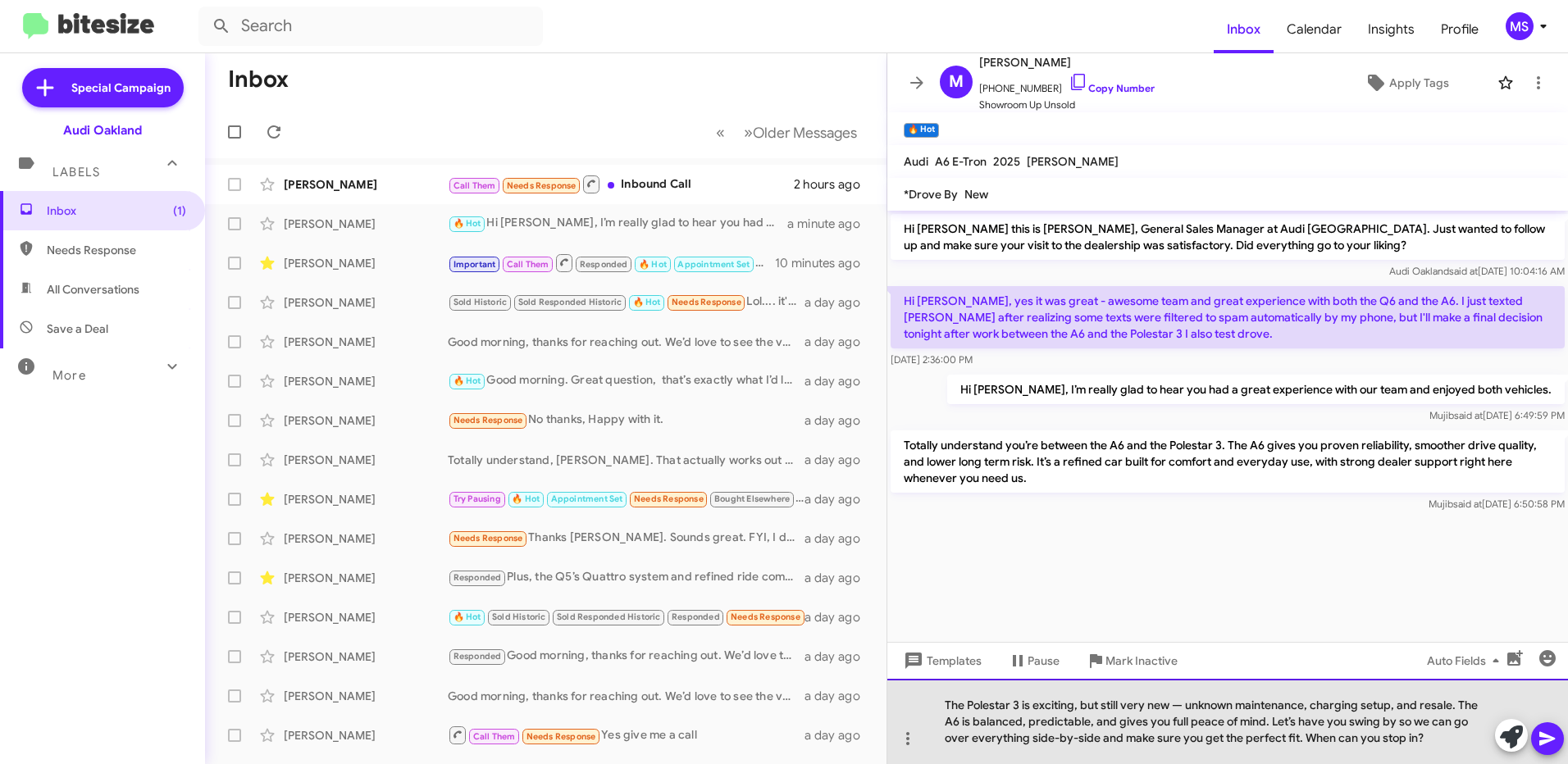
click at [1185, 703] on div "The Polestar 3 is exciting, but still very new — unknown maintenance, charging …" at bounding box center [1226, 721] width 680 height 85
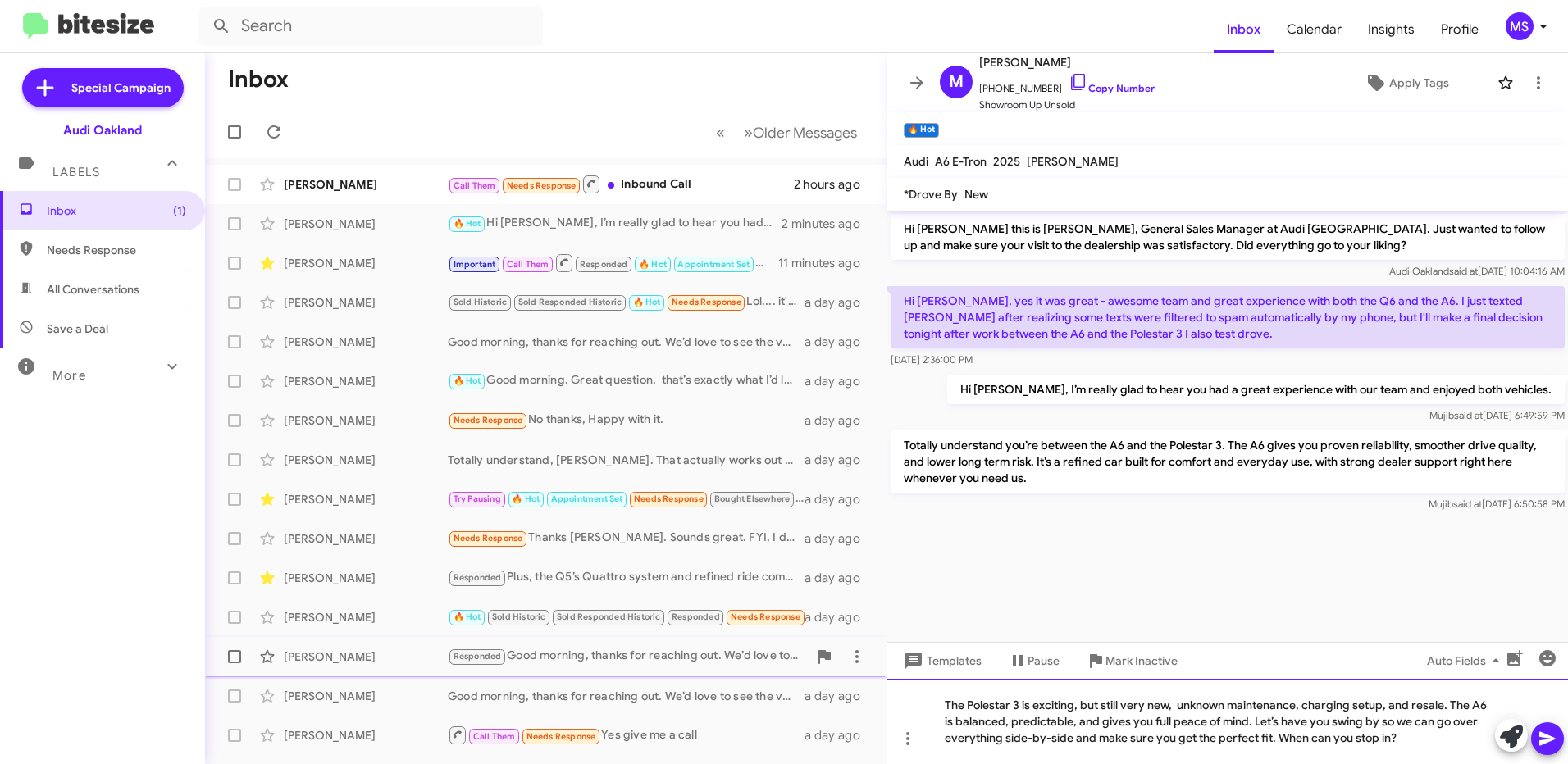
drag, startPoint x: 1408, startPoint y: 730, endPoint x: 616, endPoint y: 670, distance: 794.3
click at [616, 670] on div "Inbox « Previous » Next Older Messages [PERSON_NAME] Call Them Needs Response I…" at bounding box center [886, 408] width 1362 height 710
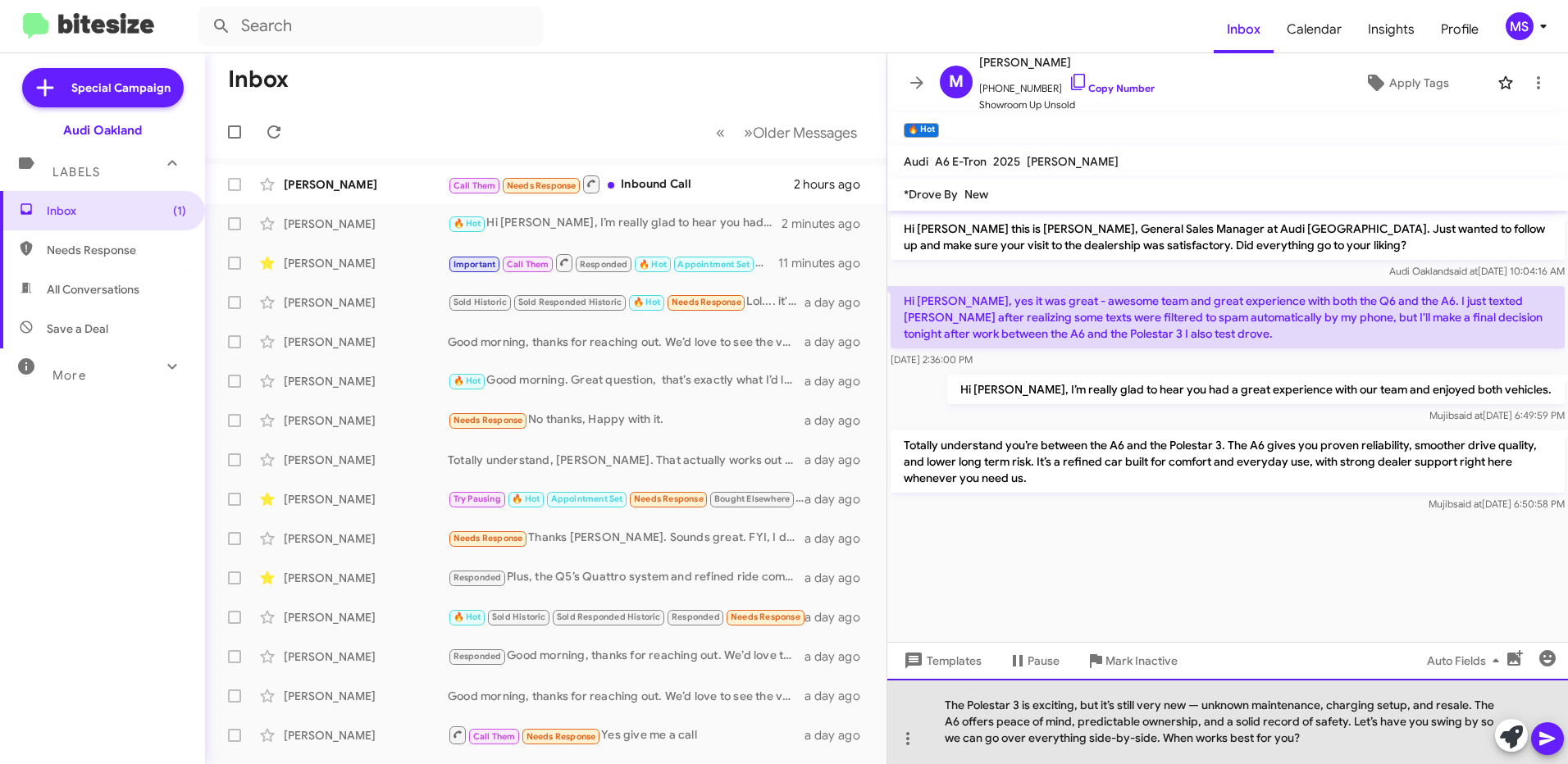
click at [1200, 709] on div "The Polestar 3 is exciting, but it’s still very new — unknown maintenance, char…" at bounding box center [1226, 721] width 680 height 85
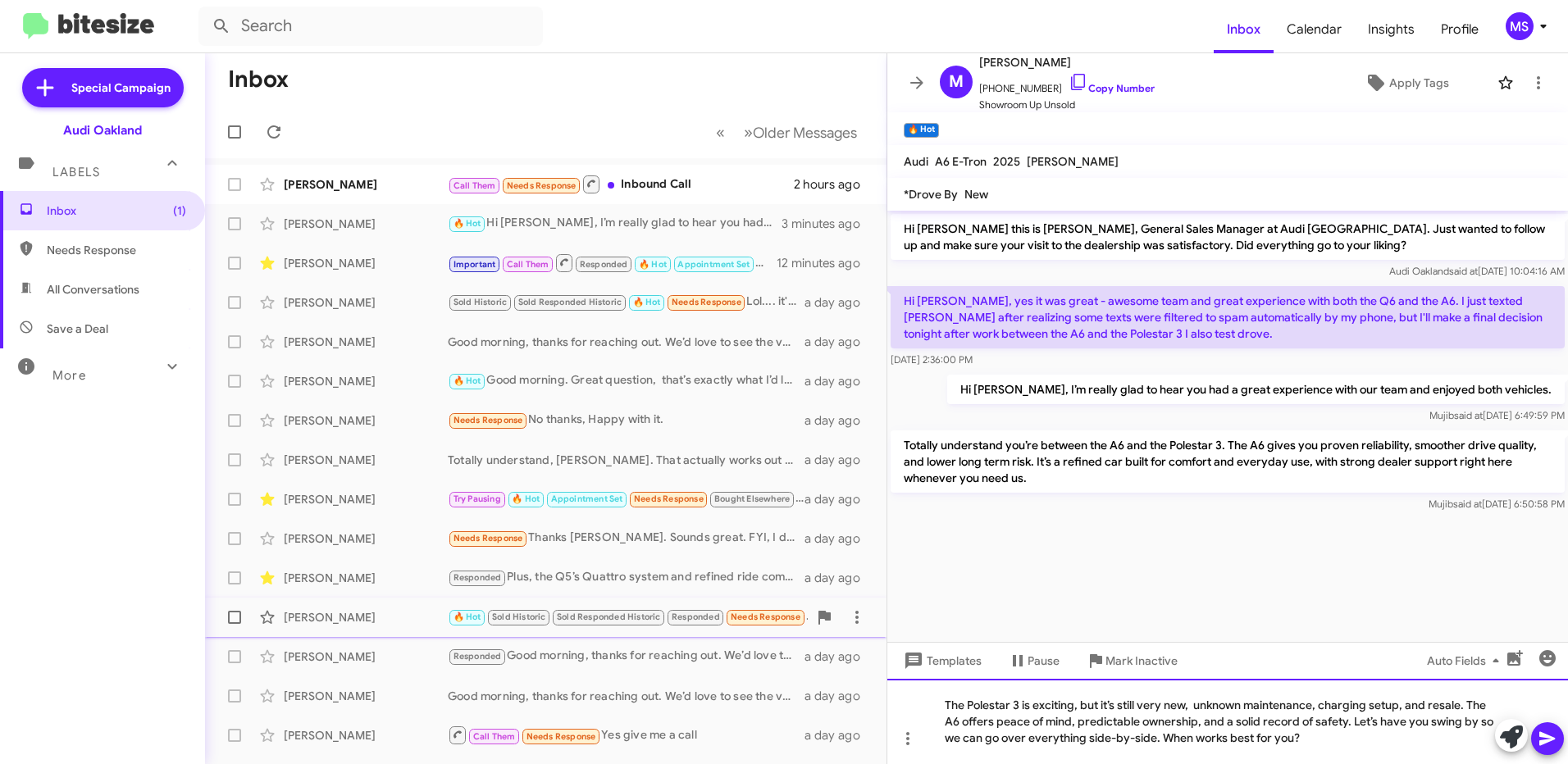
drag, startPoint x: 1324, startPoint y: 738, endPoint x: 517, endPoint y: 632, distance: 813.9
click at [517, 632] on div "Inbox « Previous » Next Older Messages [PERSON_NAME] Call Them Needs Response I…" at bounding box center [886, 408] width 1362 height 710
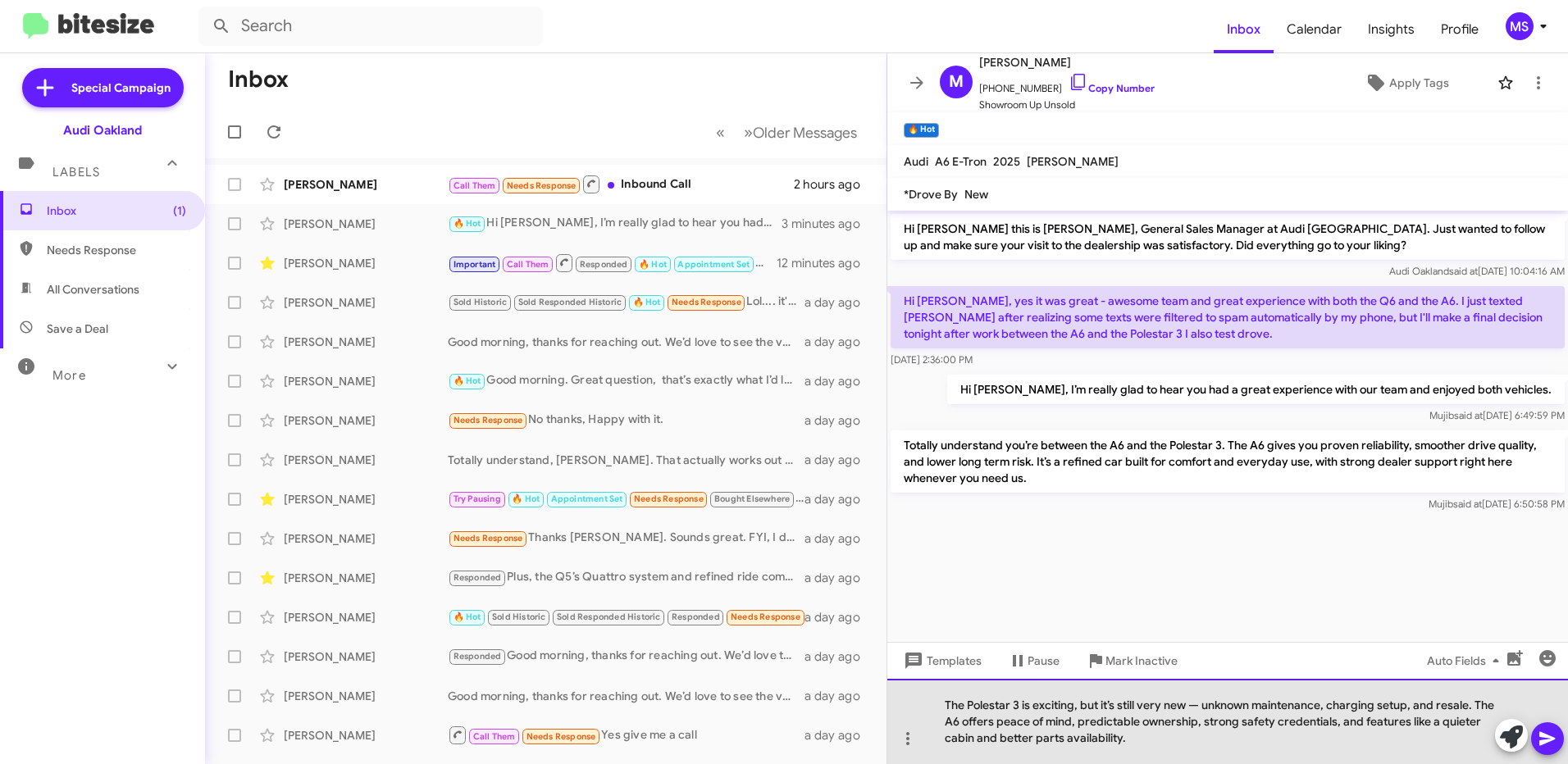
click at [1199, 705] on div "The Polestar 3 is exciting, but it’s still very new — unknown maintenance, char…" at bounding box center [1226, 721] width 680 height 85
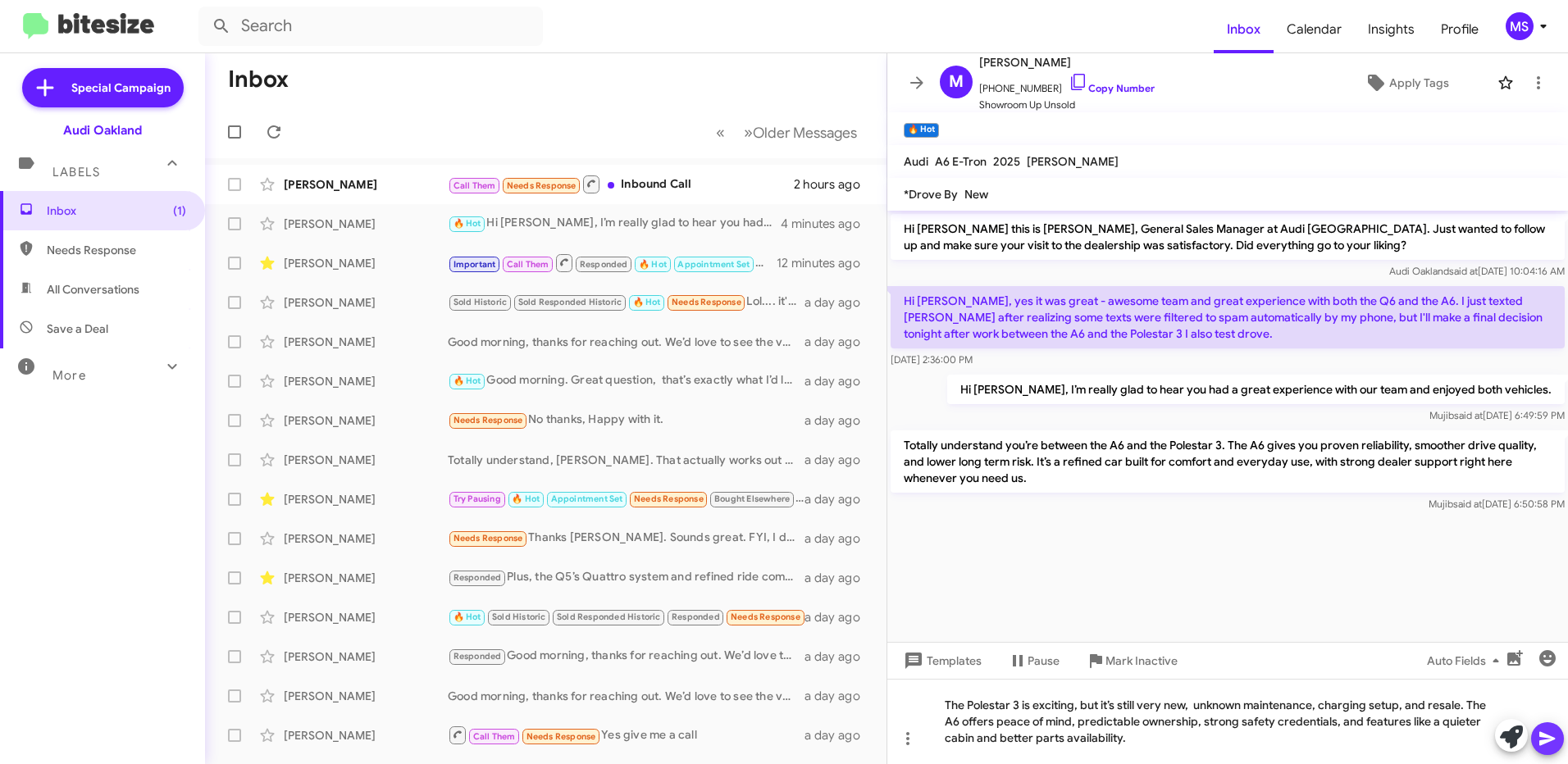
click at [1544, 739] on icon at bounding box center [1547, 739] width 20 height 20
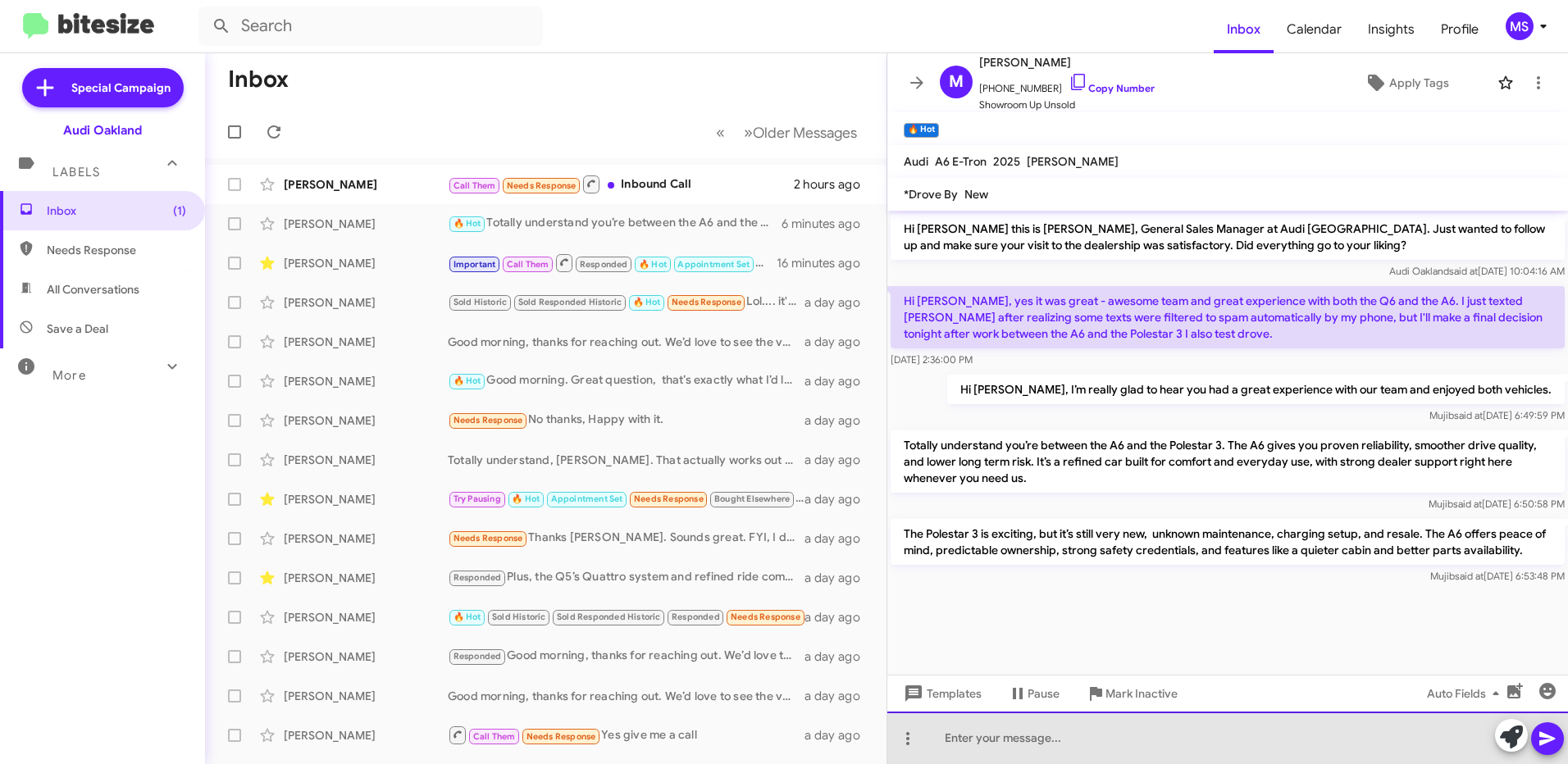
click at [1176, 729] on div at bounding box center [1226, 738] width 680 height 53
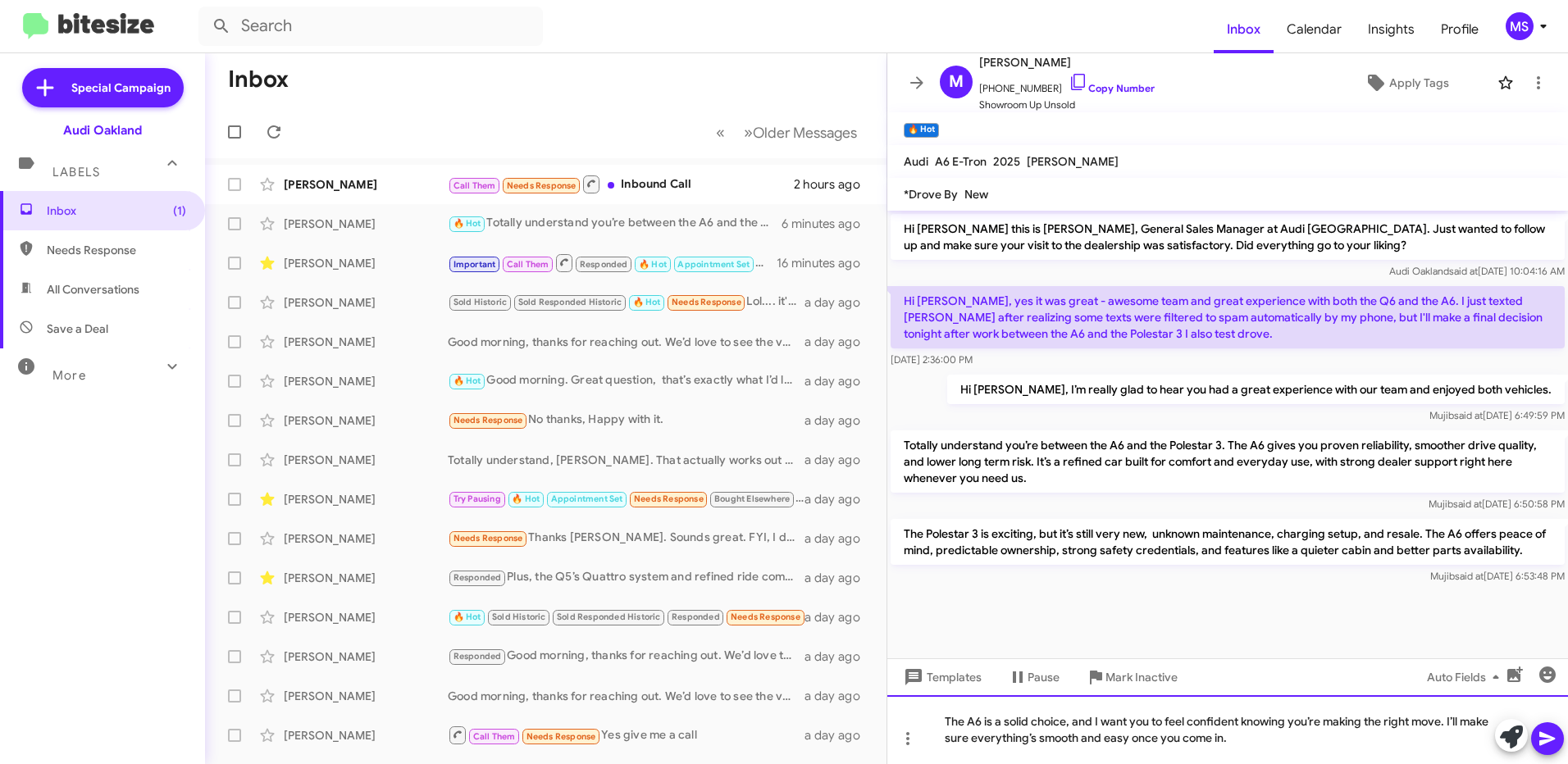
click at [942, 720] on div "The A6 is a solid choice, and I want you to feel confident knowing you’re makin…" at bounding box center [1226, 729] width 680 height 68
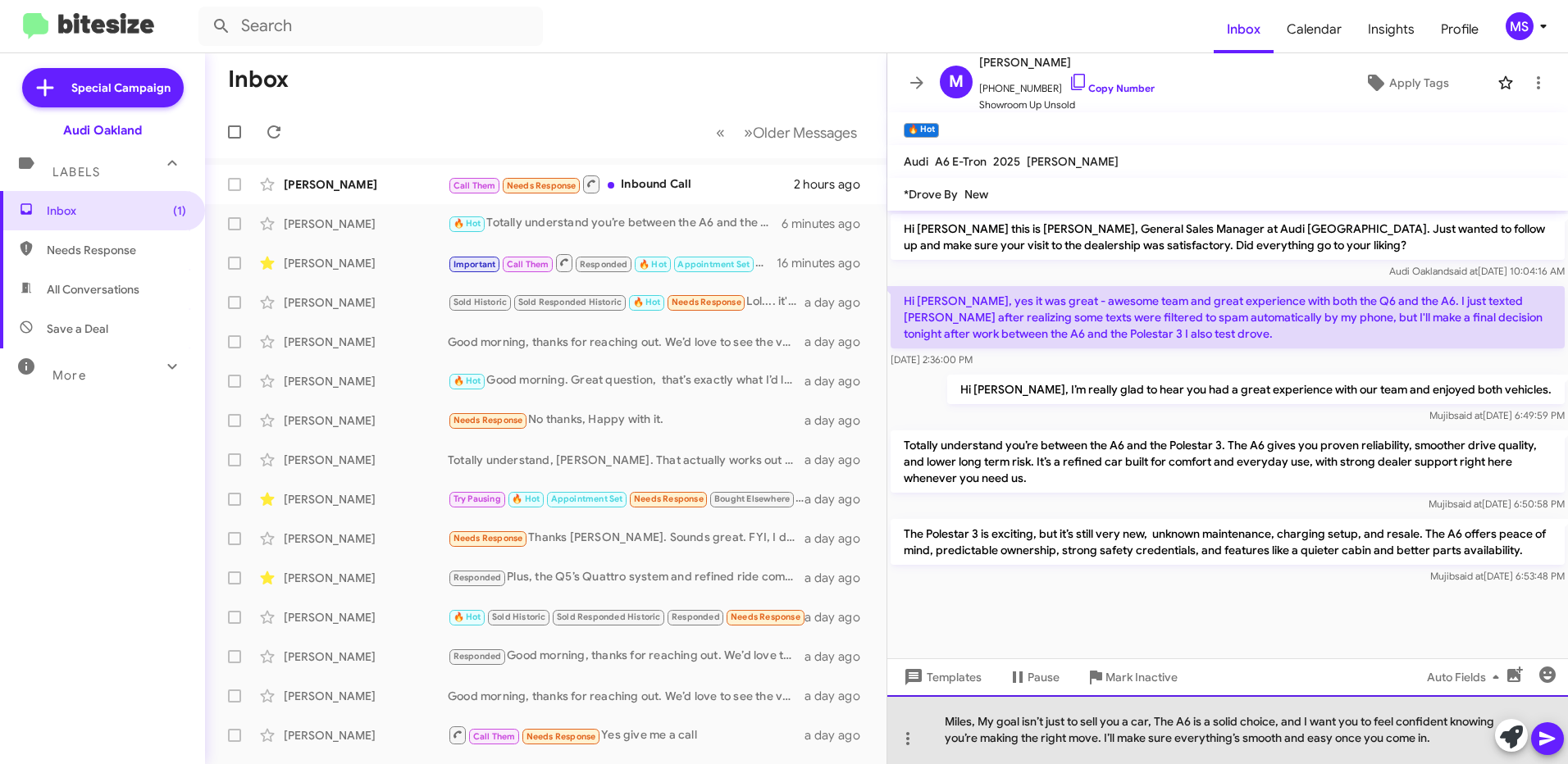
drag, startPoint x: 1302, startPoint y: 720, endPoint x: 1158, endPoint y: 721, distance: 144.0
click at [1158, 721] on div "Miles, My goal isn’t just to sell you a car, The A6 is a solid choice, and I wa…" at bounding box center [1226, 729] width 680 height 68
drag, startPoint x: 977, startPoint y: 740, endPoint x: 986, endPoint y: 743, distance: 9.5
click at [978, 740] on div "[PERSON_NAME], My goal isn’t just to sell you a car, I want you to feel confide…" at bounding box center [1226, 729] width 680 height 68
click at [986, 733] on div "[PERSON_NAME], My goal isn’t just to sell you a car, I want you to feel confide…" at bounding box center [1226, 729] width 680 height 68
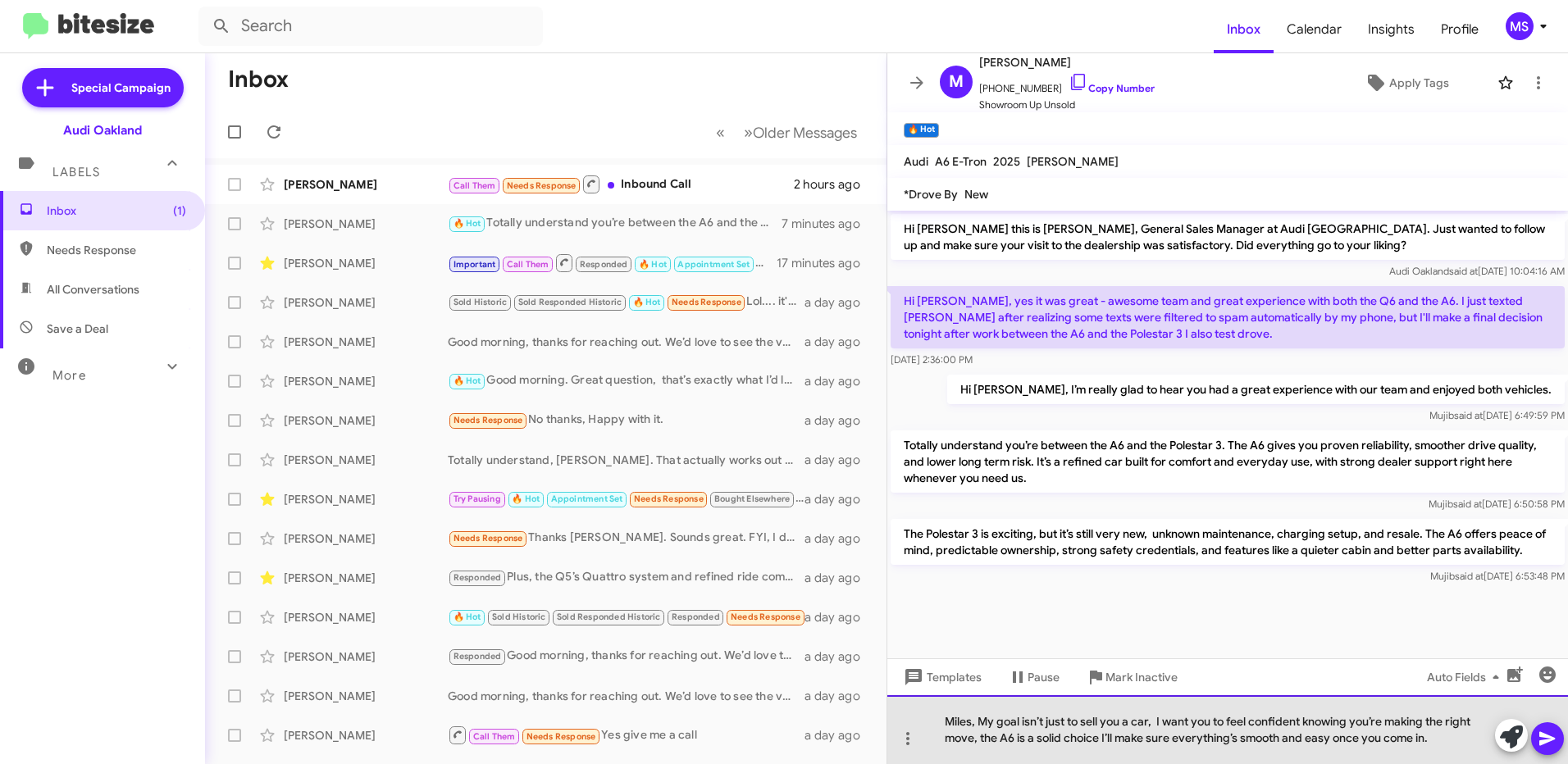
click at [1099, 742] on div "Miles, My goal isn’t just to sell you a car, I want you to feel confident knowi…" at bounding box center [1226, 729] width 680 height 68
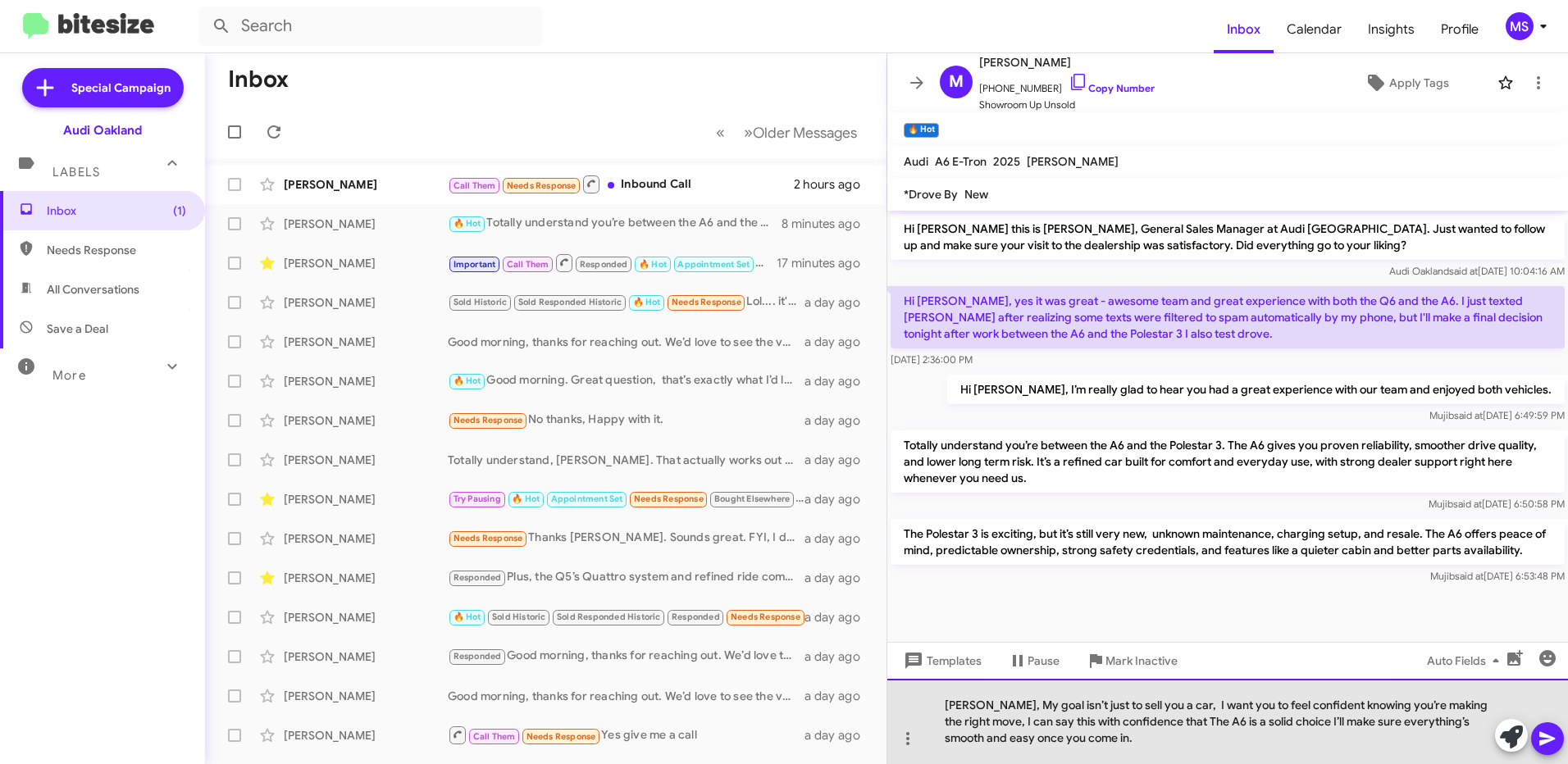
click at [1170, 724] on div "[PERSON_NAME], My goal isn’t just to sell you a car, I want you to feel confide…" at bounding box center [1226, 721] width 680 height 85
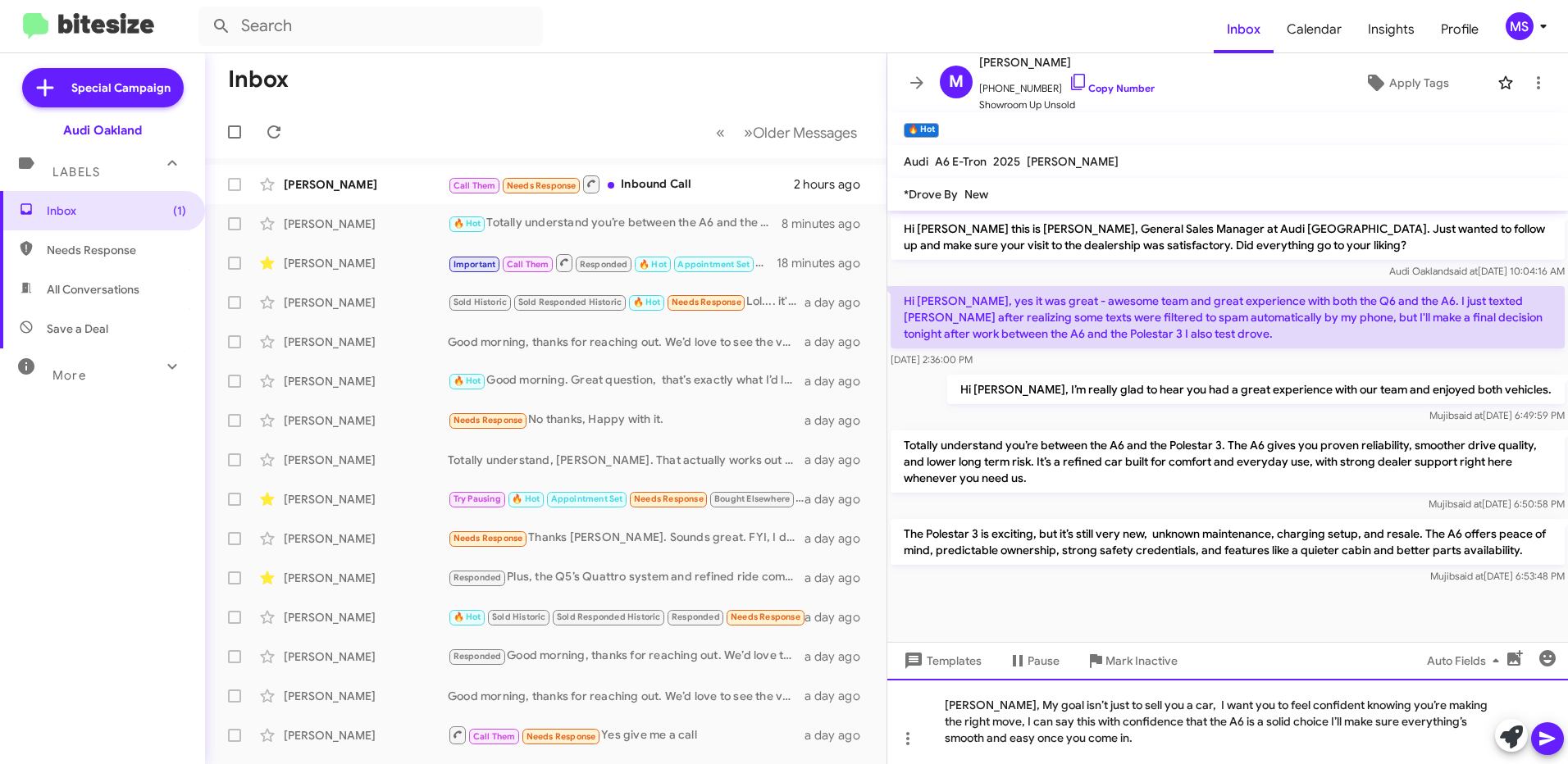
drag, startPoint x: 1084, startPoint y: 740, endPoint x: 969, endPoint y: 737, distance: 115.0
click at [877, 696] on div "Inbox « Previous » Next Older Messages [PERSON_NAME] Call Them Needs Response I…" at bounding box center [886, 408] width 1362 height 710
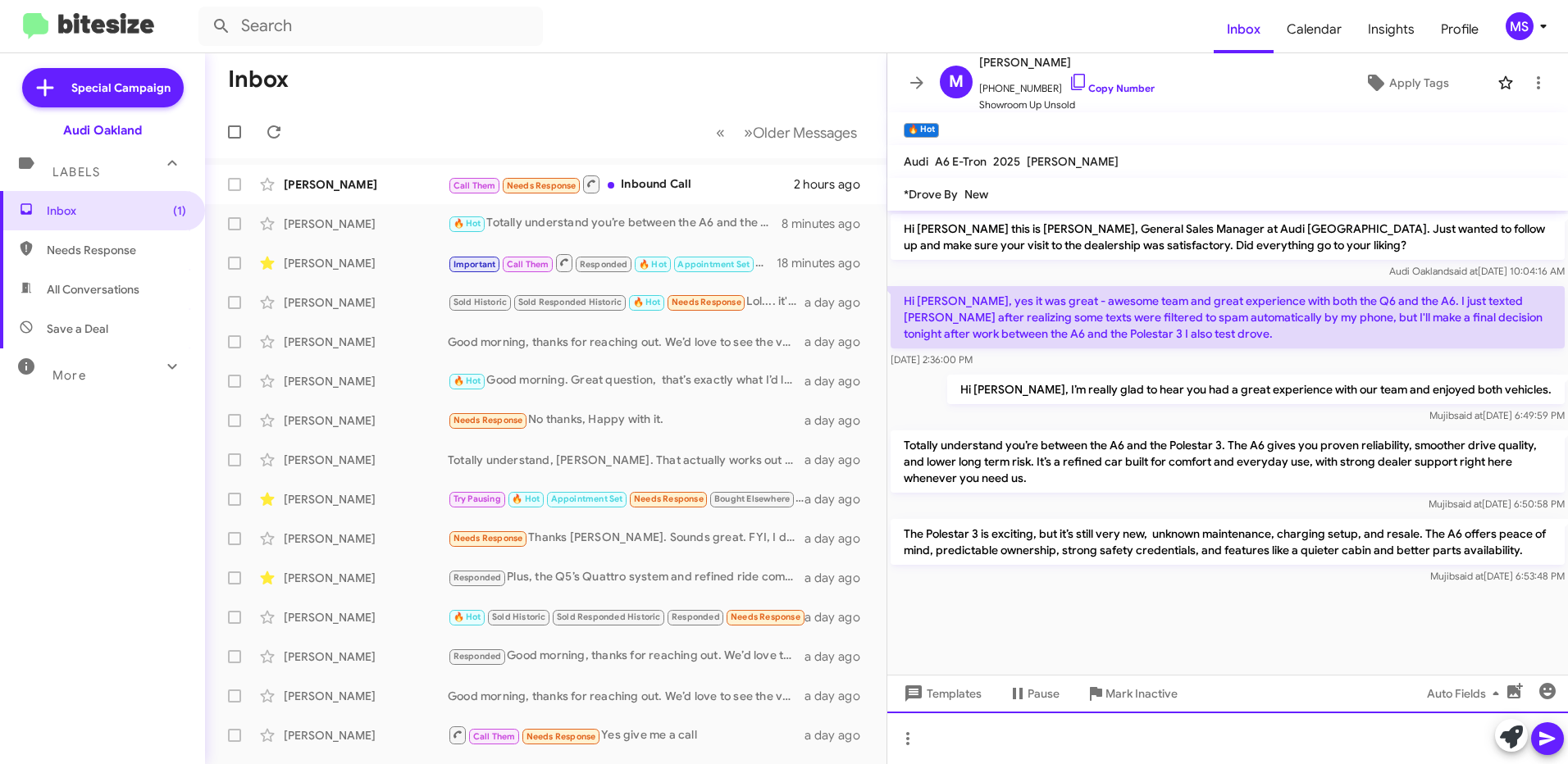
click at [1059, 743] on div at bounding box center [1226, 738] width 680 height 53
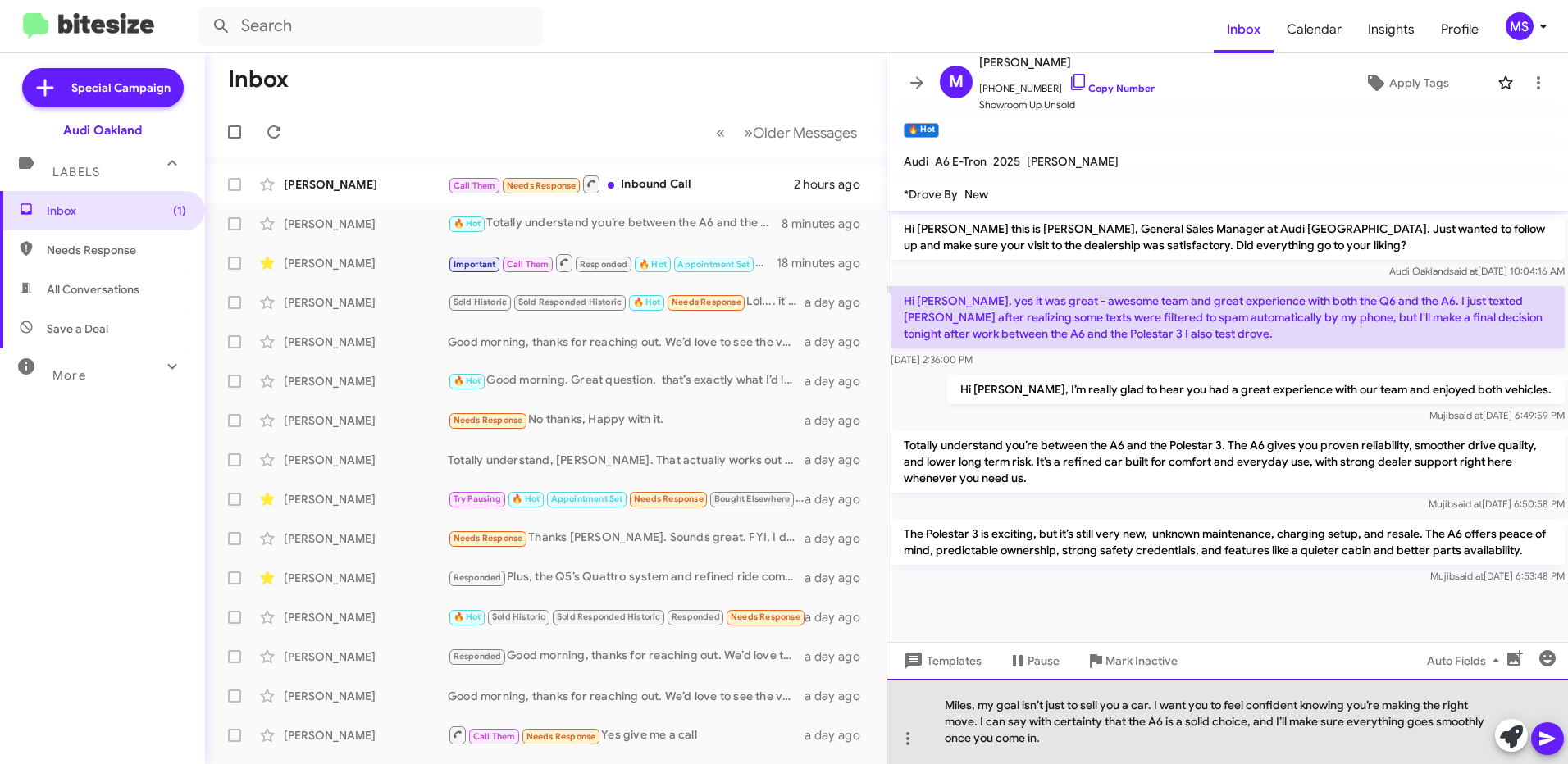
drag, startPoint x: 1256, startPoint y: 722, endPoint x: 1287, endPoint y: 743, distance: 37.4
click at [1287, 743] on div "Miles, my goal isn’t just to sell you a car. I want you to feel confident knowi…" at bounding box center [1226, 721] width 680 height 85
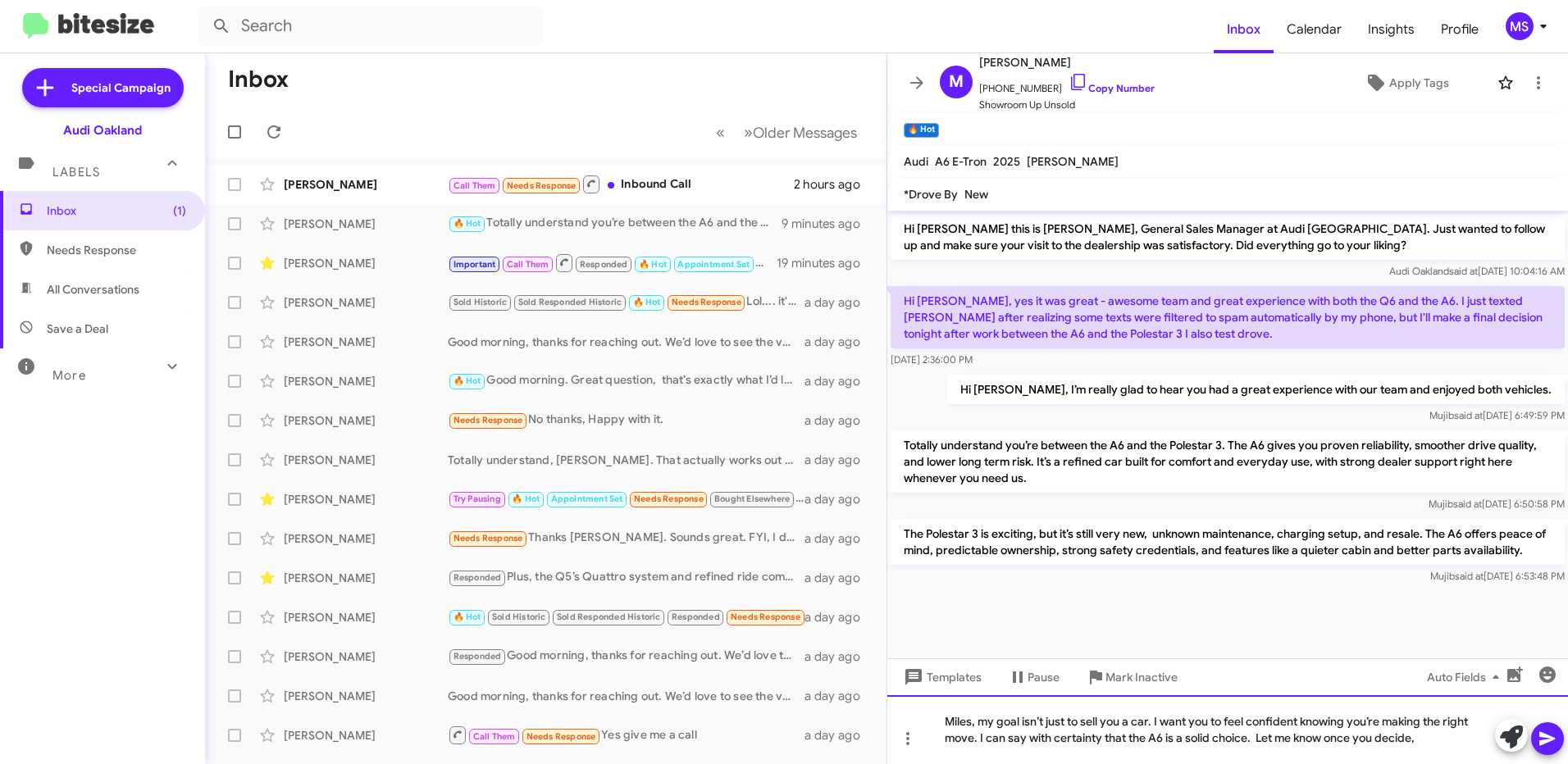
click at [1445, 746] on div "Miles, my goal isn’t just to sell you a car. I want you to feel confident knowi…" at bounding box center [1226, 729] width 680 height 68
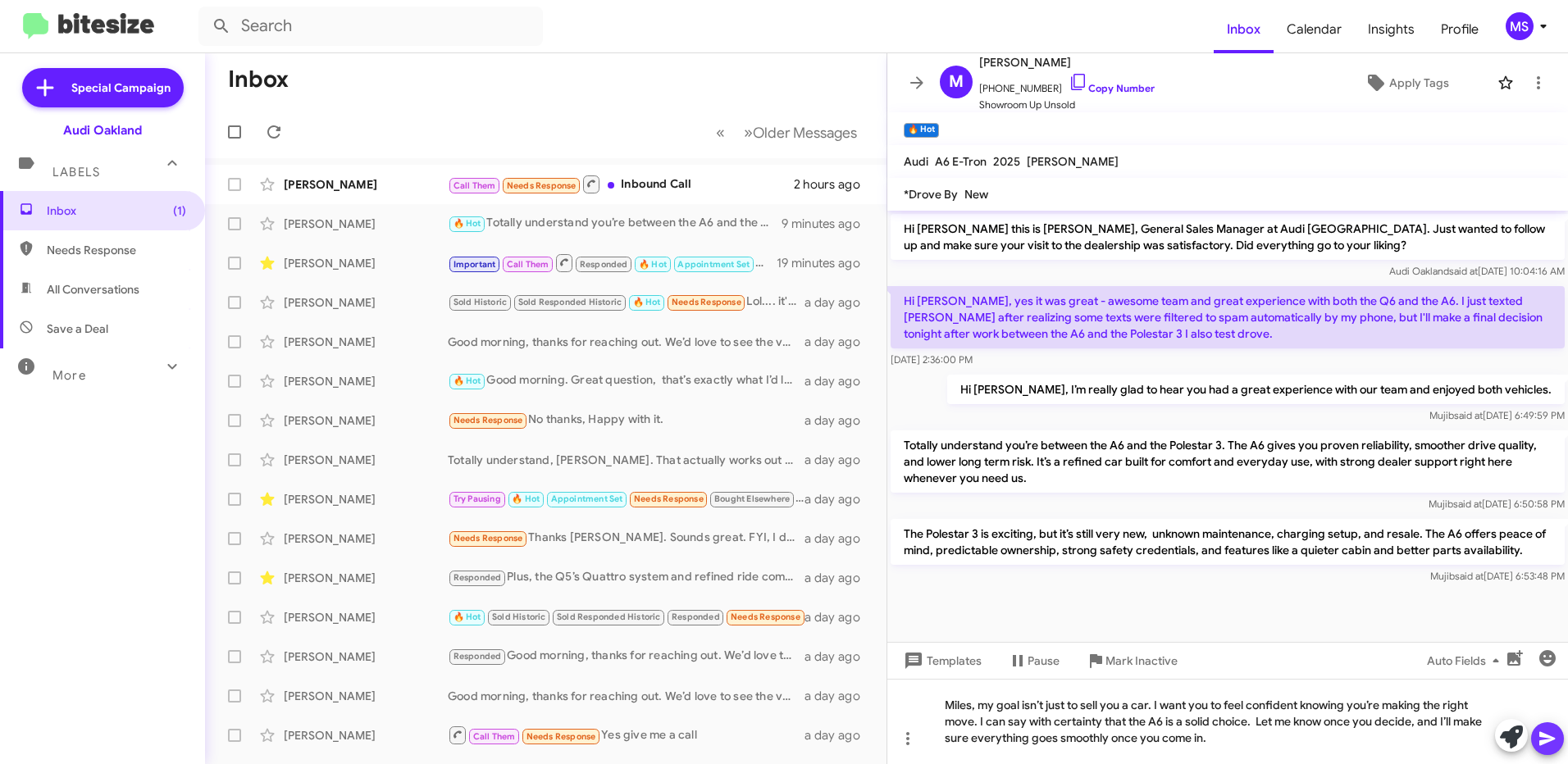
click at [1552, 741] on icon at bounding box center [1547, 739] width 20 height 20
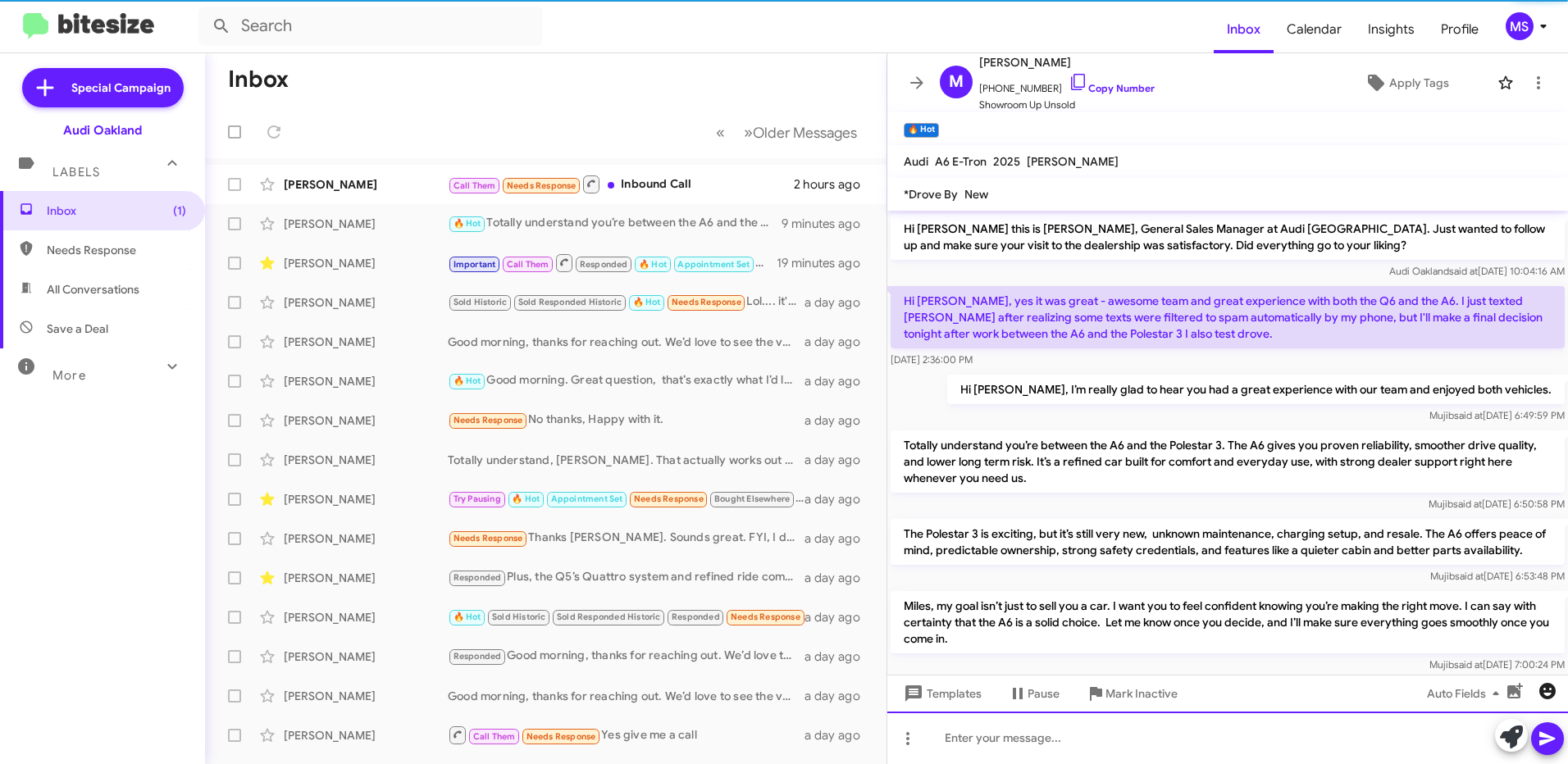
scroll to position [26, 0]
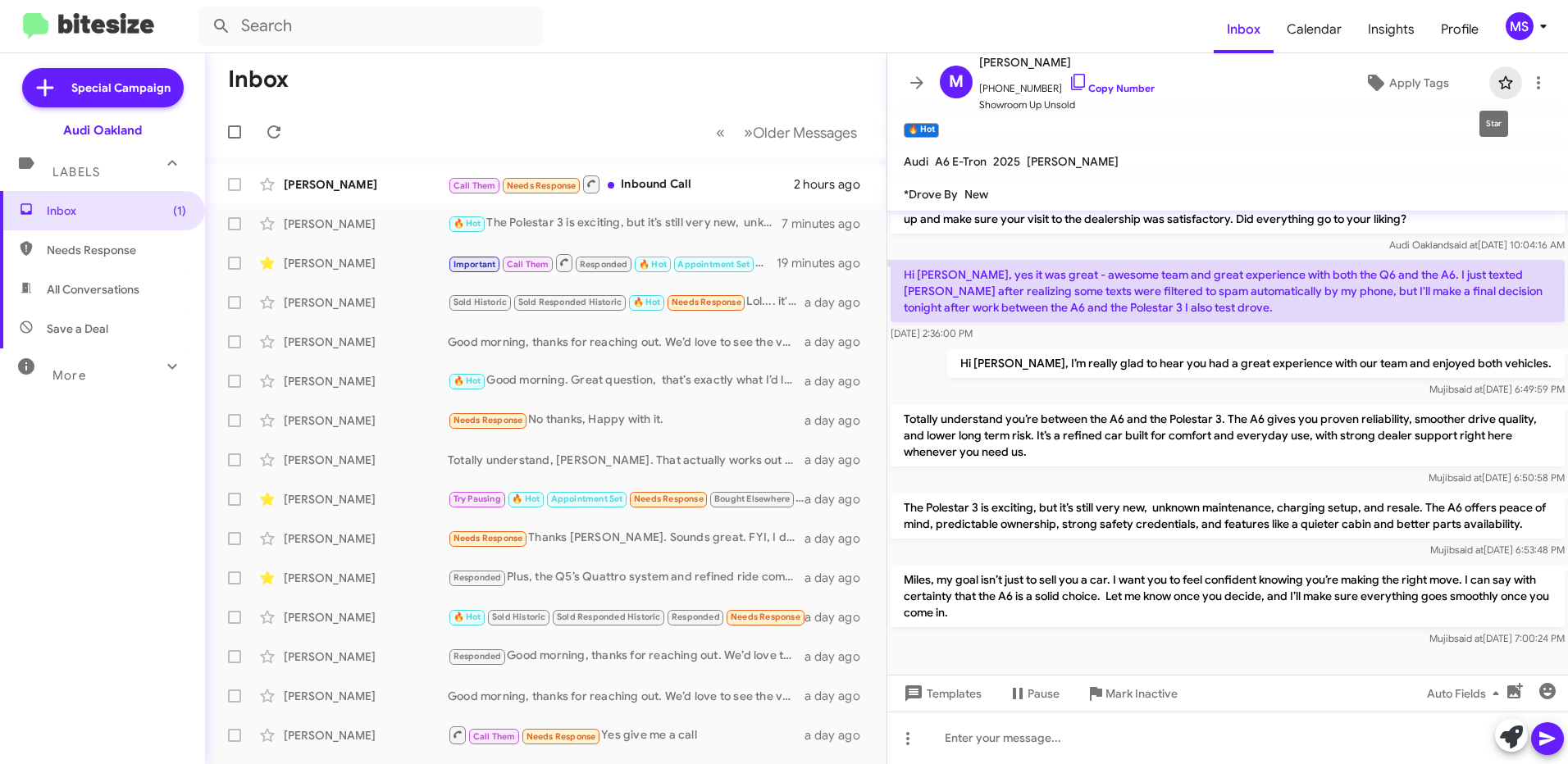
click at [1496, 82] on icon at bounding box center [1505, 83] width 20 height 20
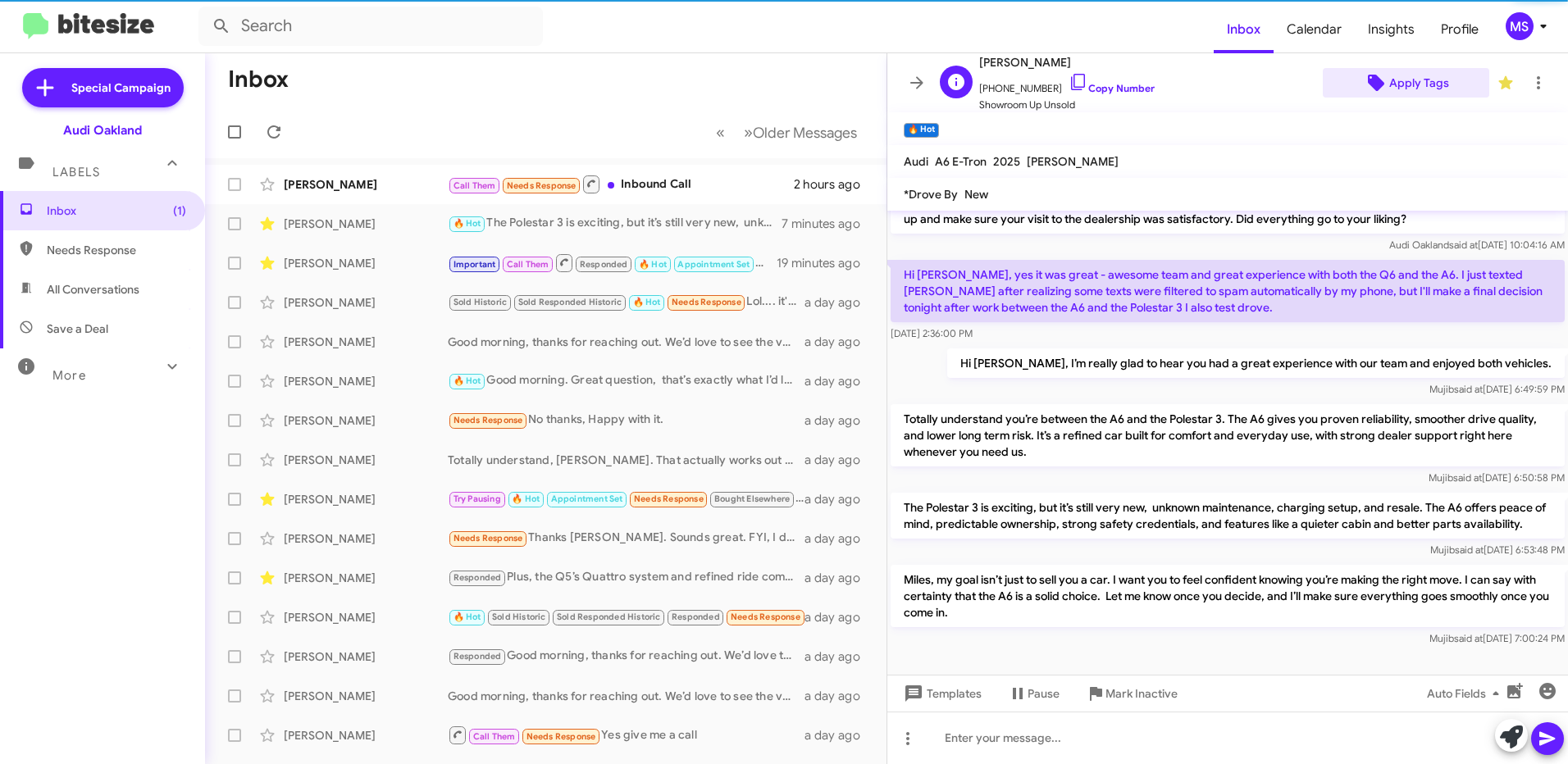
click at [1401, 85] on span "Apply Tags" at bounding box center [1418, 83] width 60 height 29
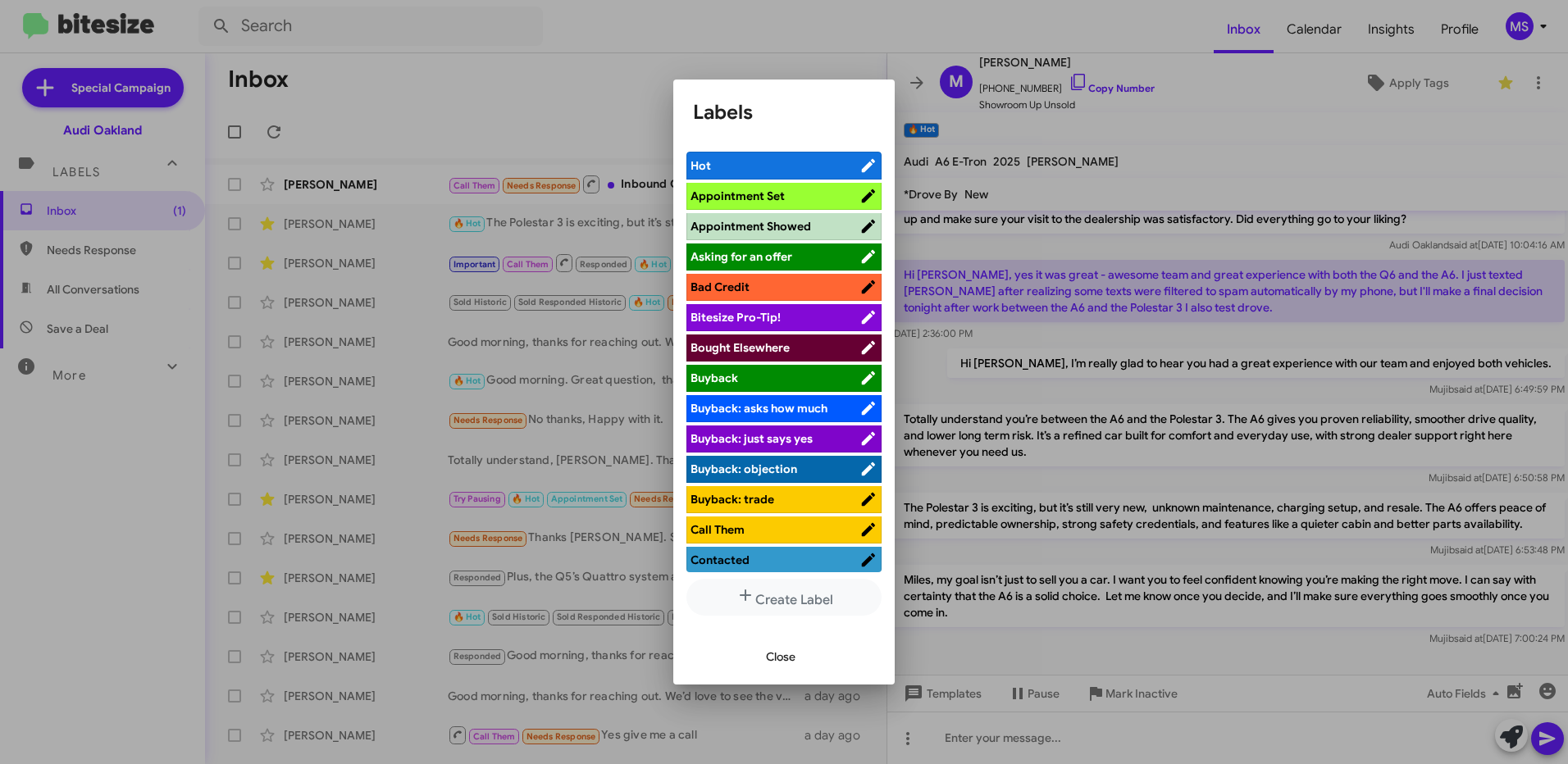
click at [772, 170] on span "Hot" at bounding box center [774, 165] width 169 height 17
click at [1216, 659] on div at bounding box center [784, 382] width 1568 height 764
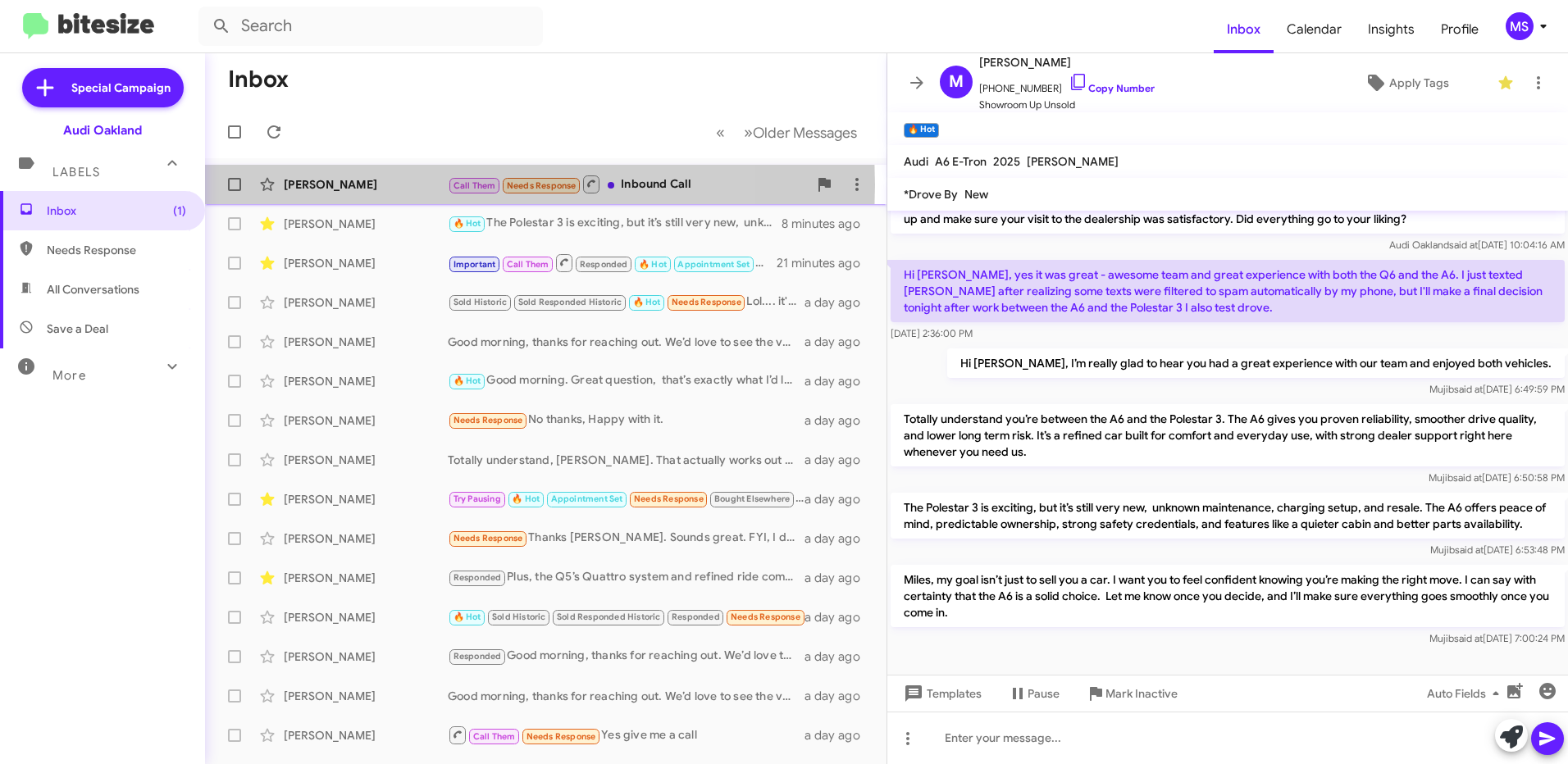
click at [397, 184] on div "[PERSON_NAME]" at bounding box center [366, 184] width 164 height 17
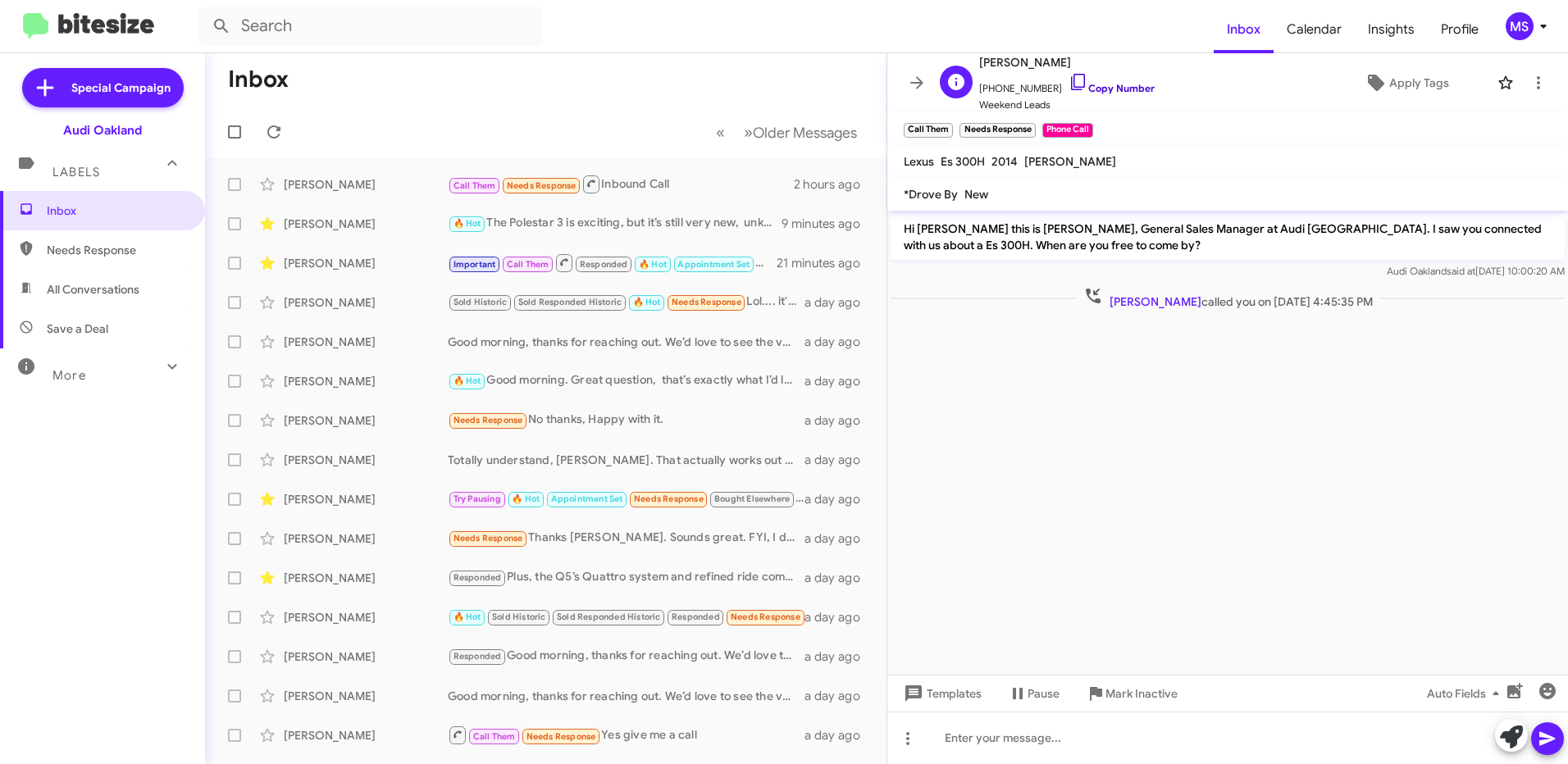
click at [1123, 86] on link "Copy Number" at bounding box center [1112, 88] width 86 height 13
